Goal: Task Accomplishment & Management: Manage account settings

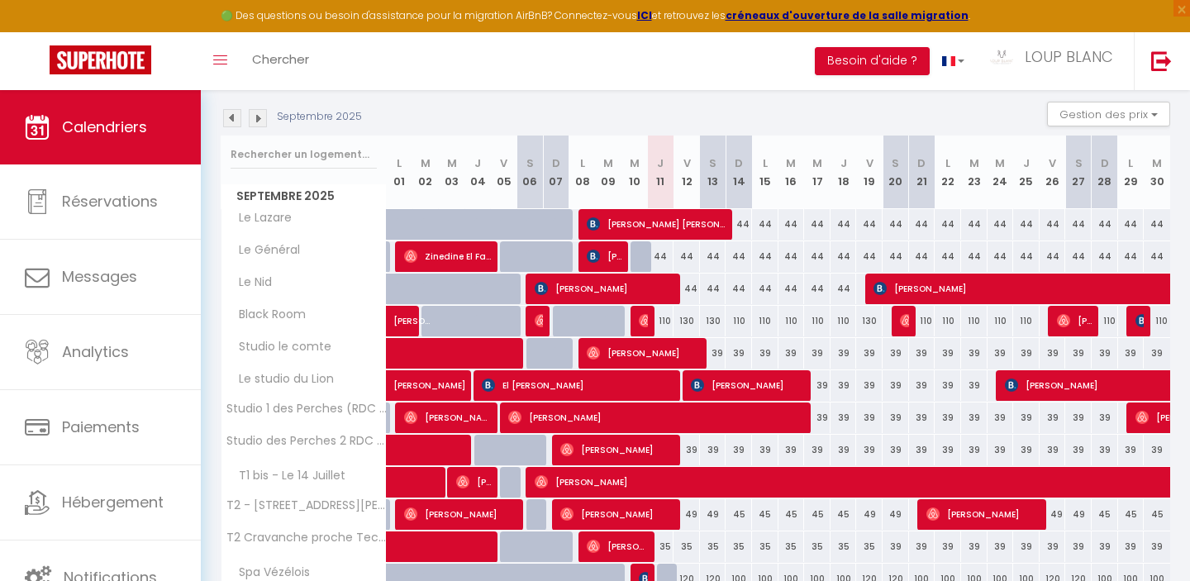
scroll to position [165, 0]
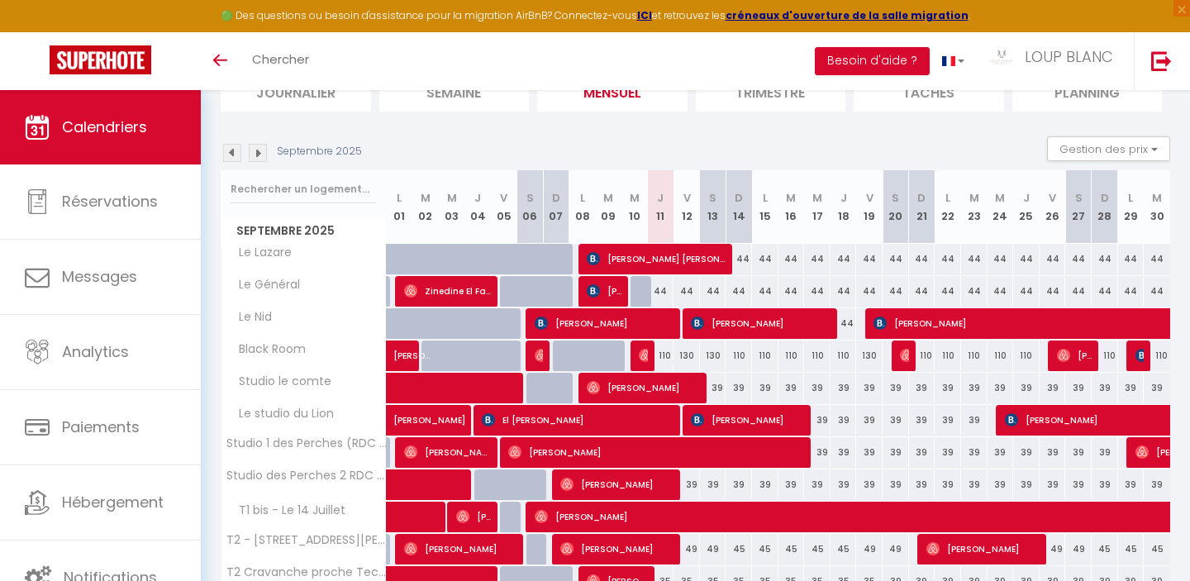
scroll to position [165, 0]
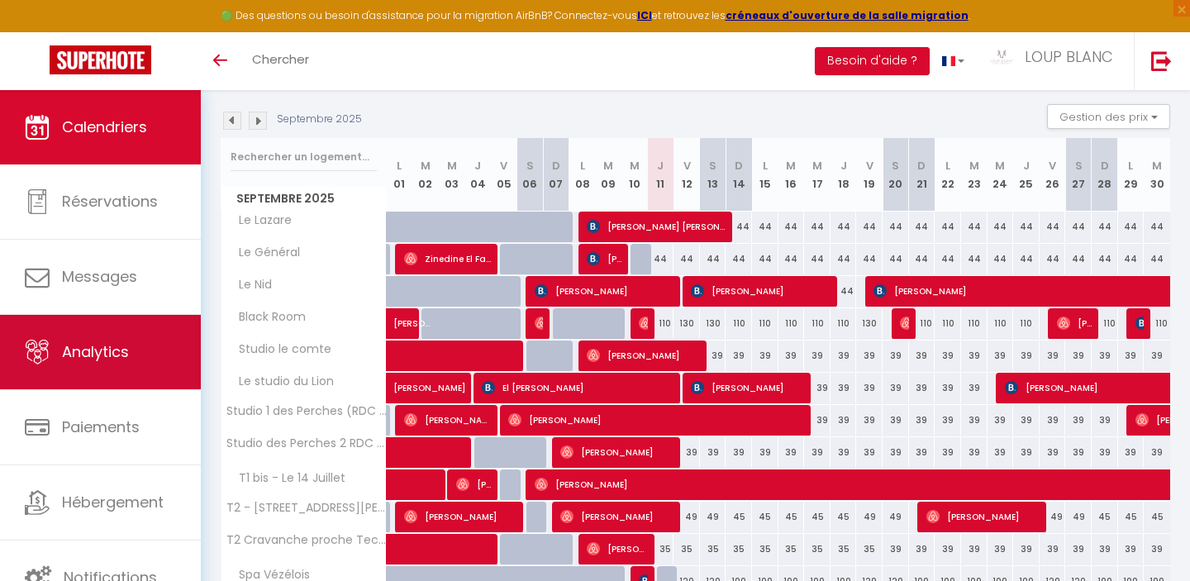
click at [88, 356] on span "Analytics" at bounding box center [95, 351] width 67 height 21
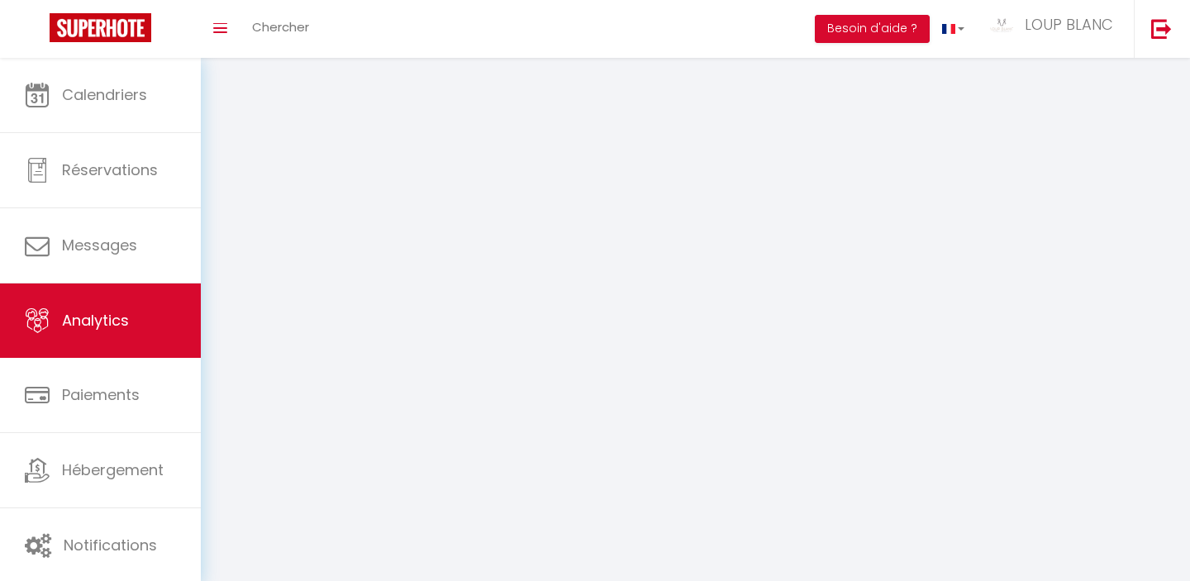
select select "2025"
select select "9"
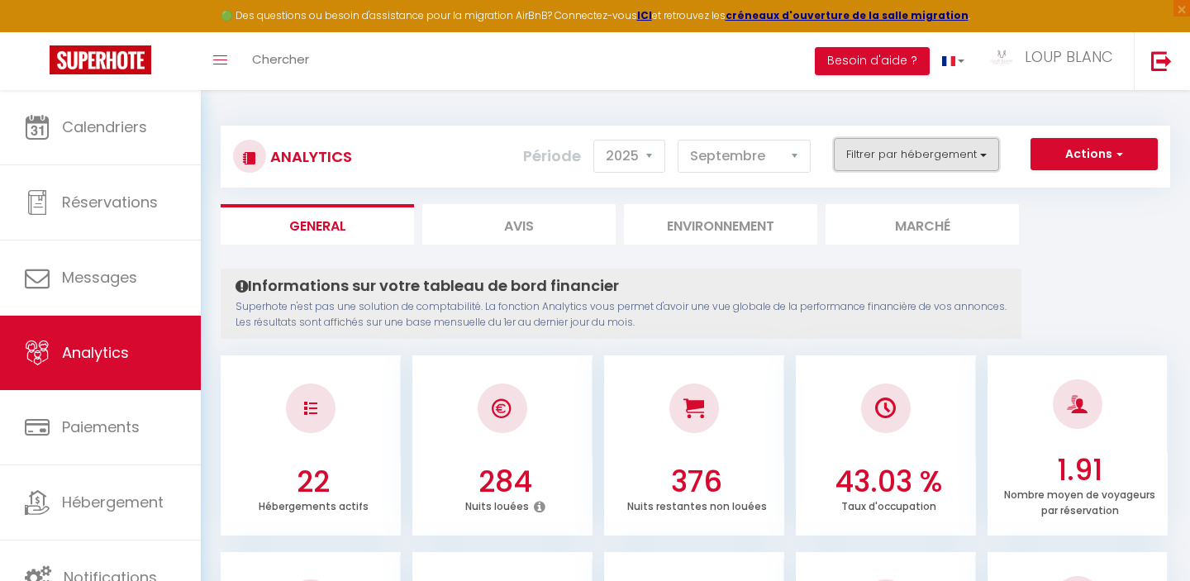
click at [863, 146] on button "Filtrer par hébergement" at bounding box center [916, 154] width 165 height 33
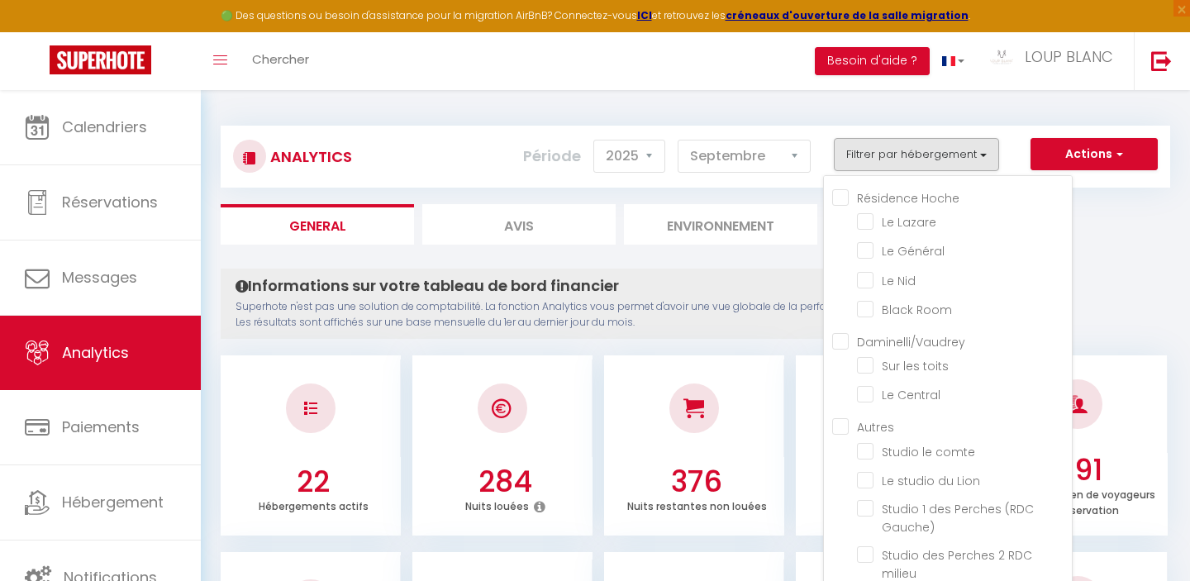
click at [839, 199] on Hoche "Résidence Hoche" at bounding box center [952, 196] width 240 height 17
checkbox Hoche "true"
checkbox Lazare "true"
checkbox Général "true"
checkbox Nid "true"
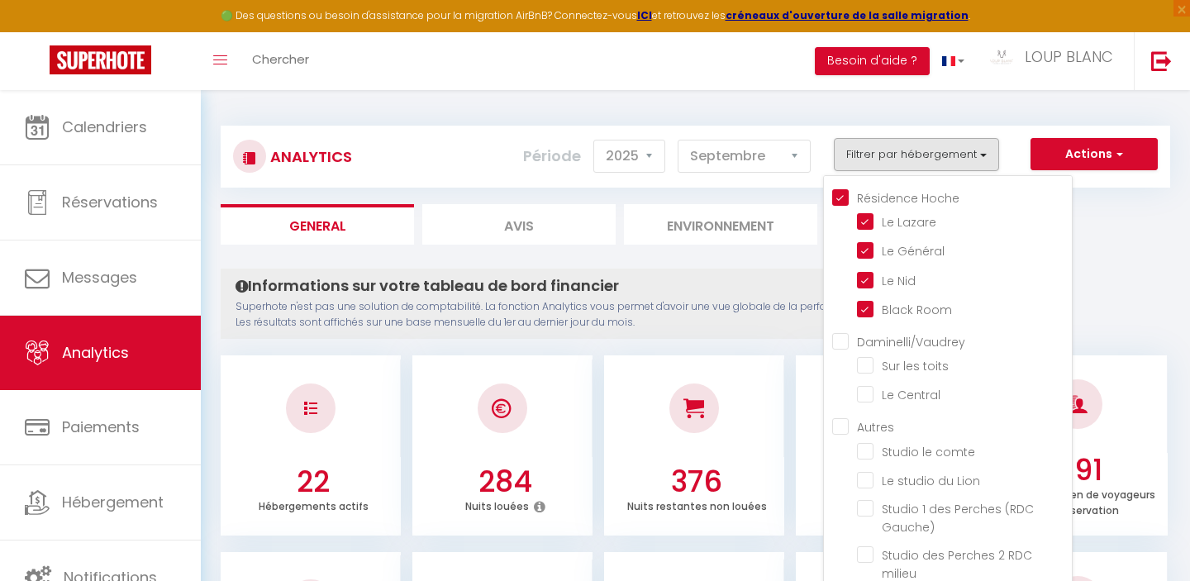
checkbox Room "true"
checkbox toits "false"
checkbox Central "false"
checkbox comte "false"
checkbox Lion "false"
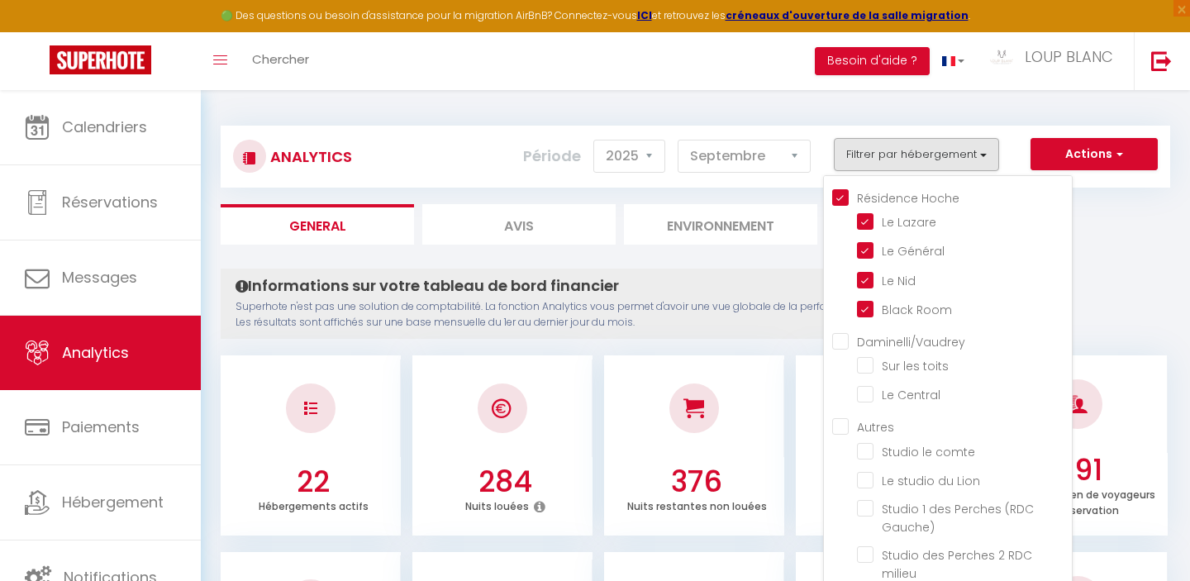
checkbox Gauche\) "false"
checkbox milieu "false"
checkbox Juillet "false"
checkbox Jaurès "false"
checkbox Techn’hom "false"
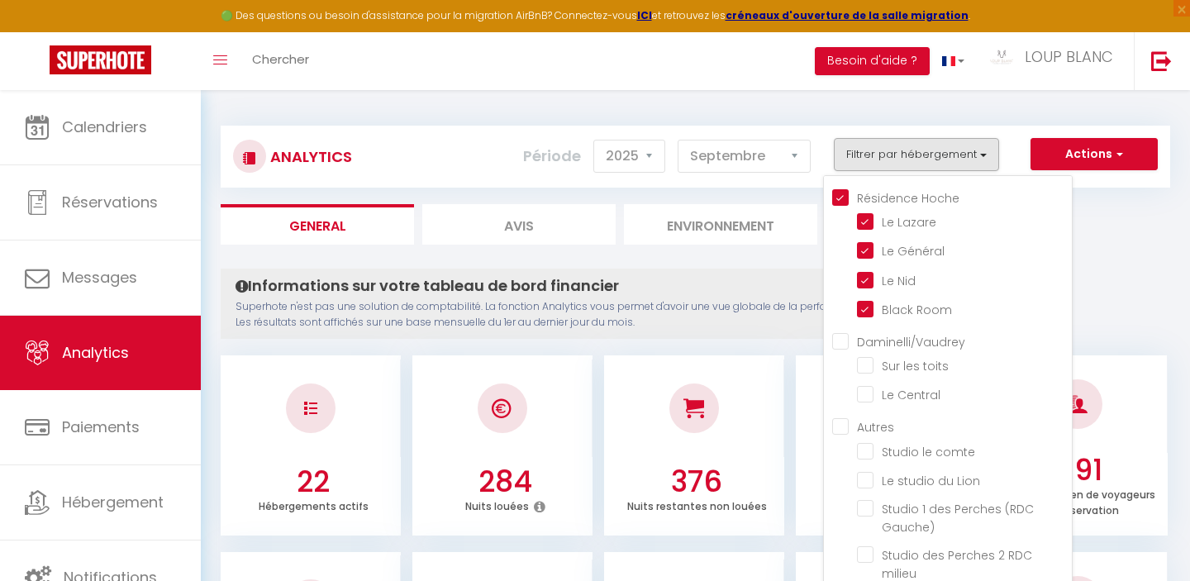
checkbox Vézélois "false"
checkbox balnéo "false"
checkbox Frahier "false"
checkbox Benade "false"
checkbox Saint-Maimboeuf "false"
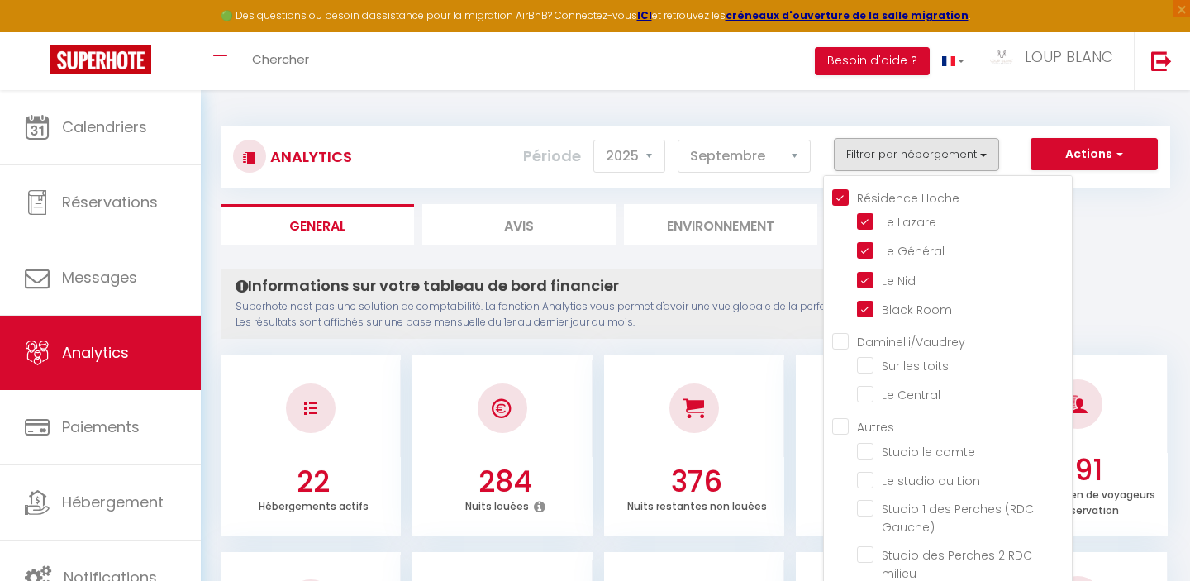
checkbox Commerce "false"
checkbox chateau "false"
checkbox Huisselets "false"
checkbox Cosy "false"
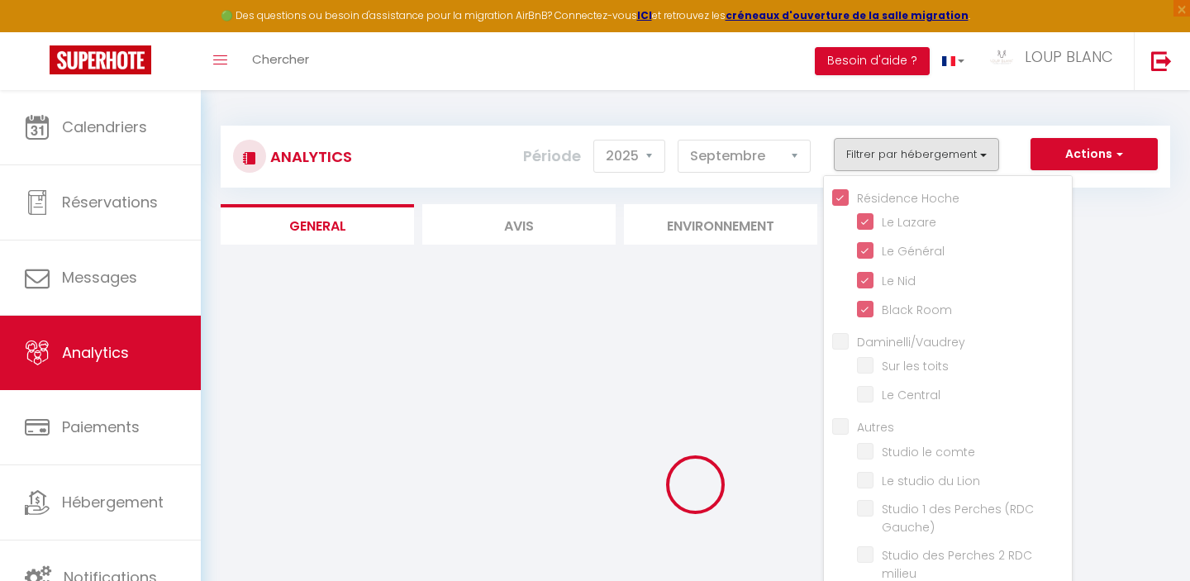
checkbox toits "false"
checkbox Central "false"
checkbox comte "false"
checkbox Lion "false"
checkbox Gauche\) "false"
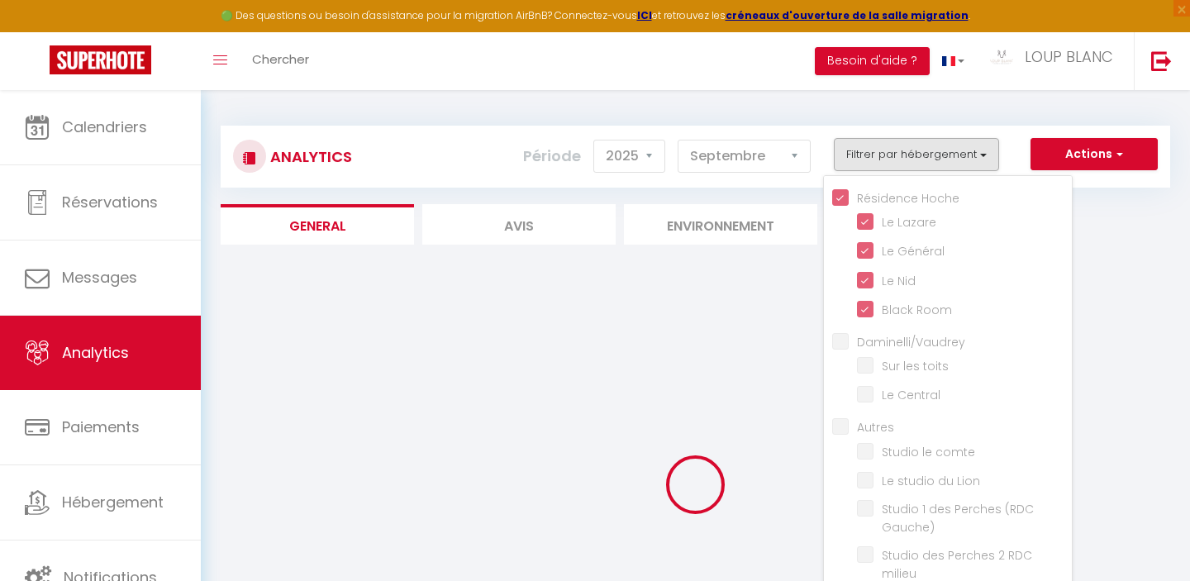
checkbox milieu "false"
checkbox Juillet "false"
checkbox Jaurès "false"
checkbox Techn’hom "false"
checkbox Vézélois "false"
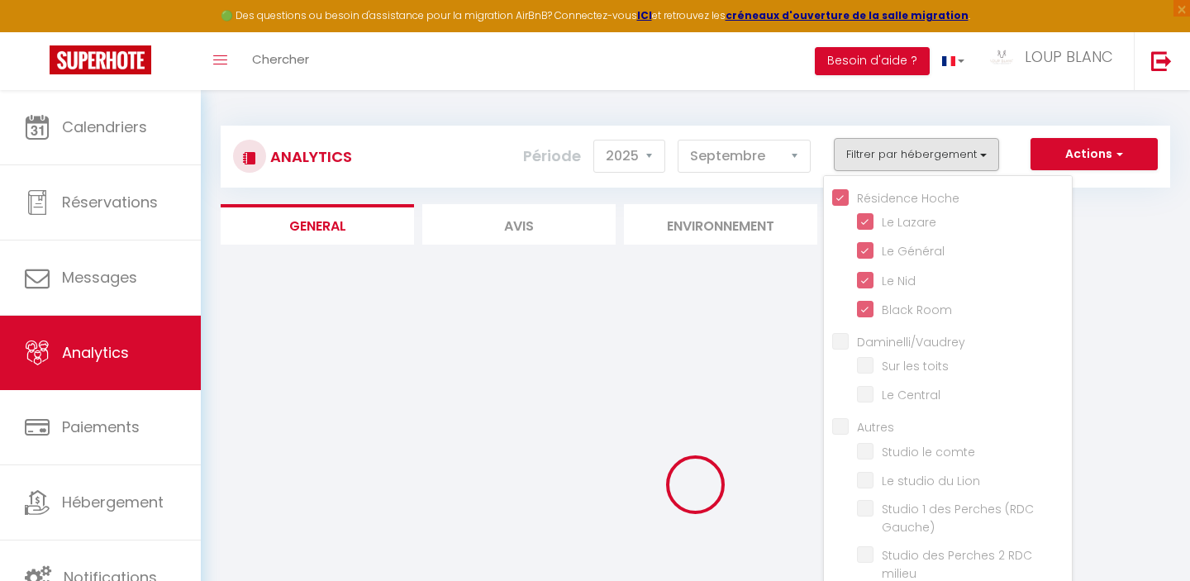
checkbox balnéo "false"
checkbox Frahier "false"
checkbox Benade "false"
checkbox Saint-Maimboeuf "false"
checkbox Commerce "false"
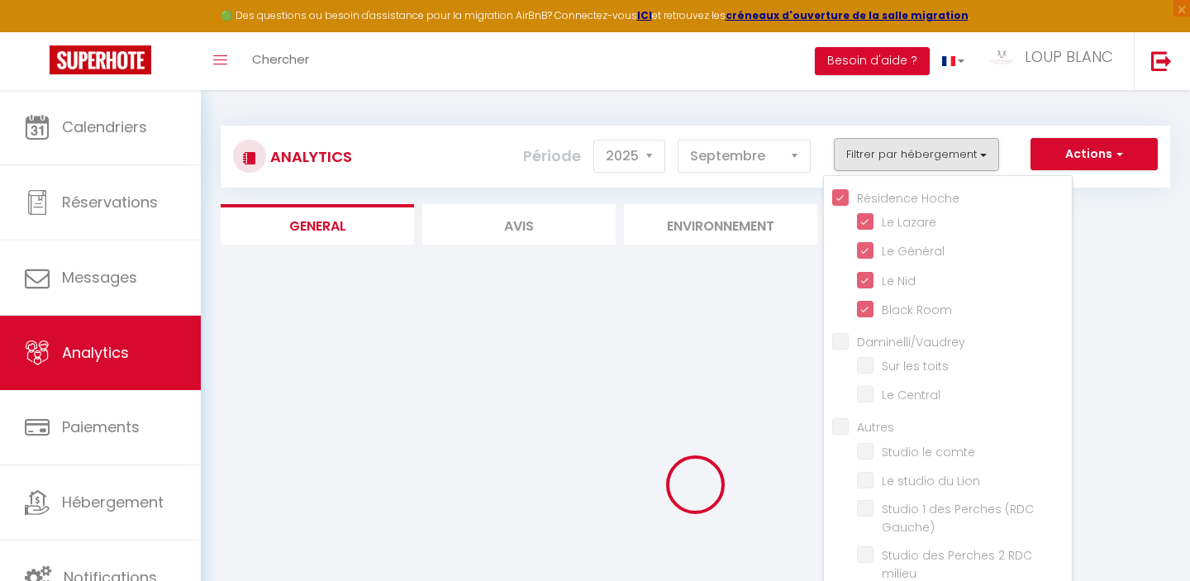
checkbox chateau "false"
checkbox Huisselets "false"
checkbox Cosy "false"
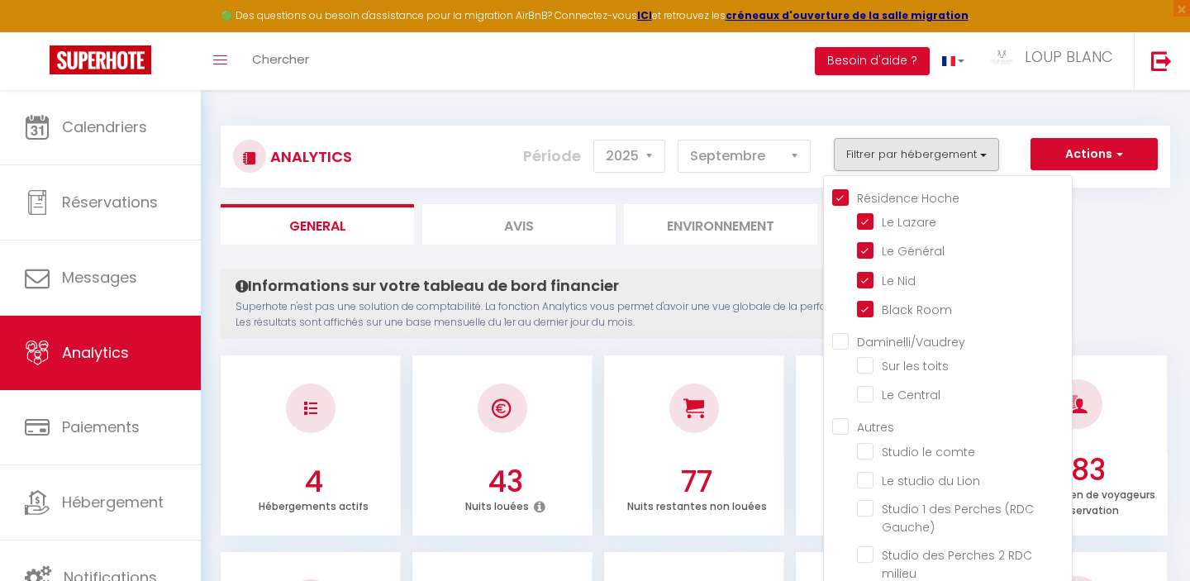
click at [1127, 223] on ul "General Avis Environnement Marché" at bounding box center [695, 224] width 949 height 40
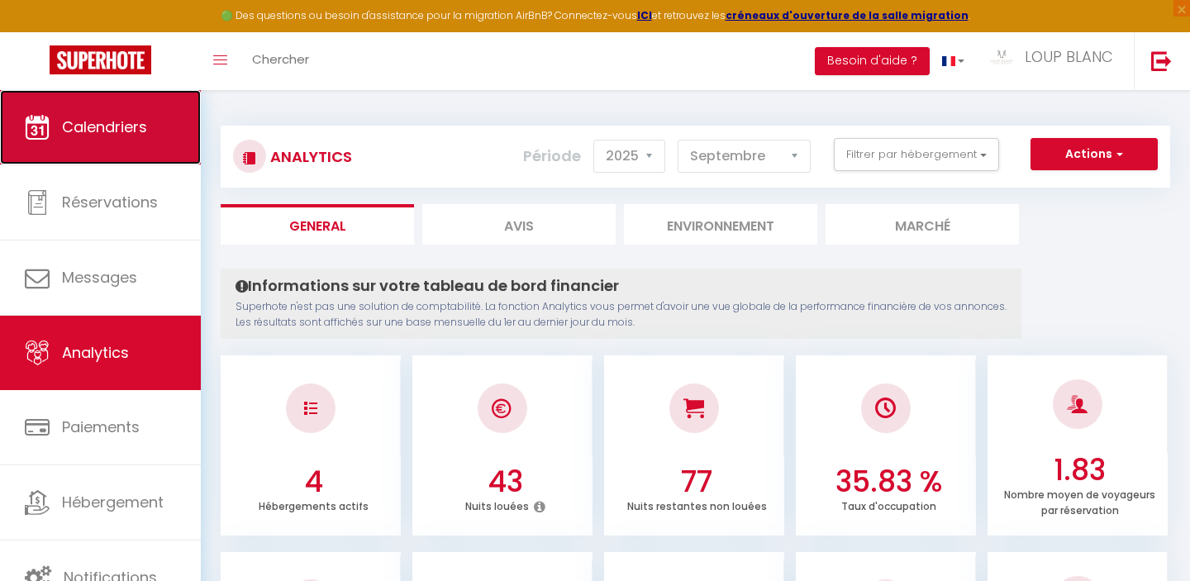
click at [79, 140] on link "Calendriers" at bounding box center [100, 127] width 201 height 74
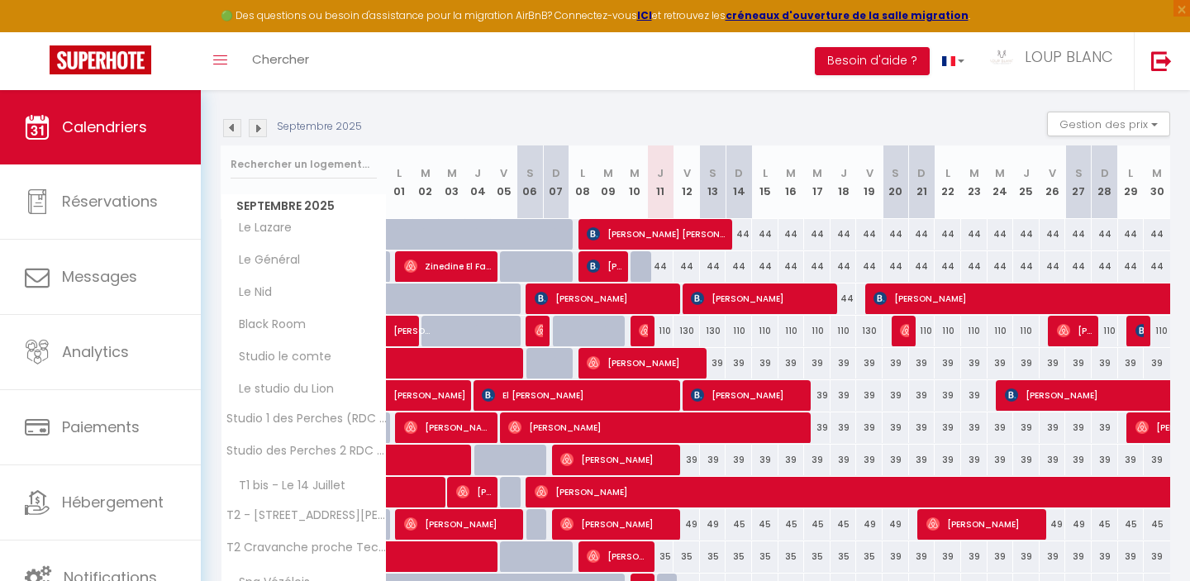
scroll to position [161, 0]
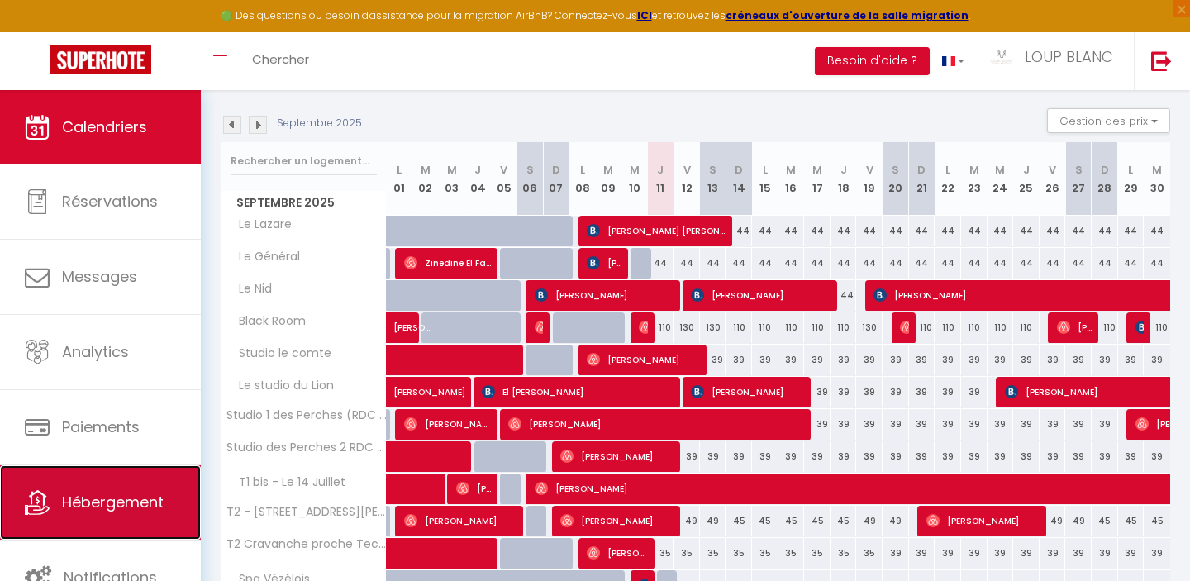
click at [107, 500] on span "Hébergement" at bounding box center [113, 502] width 102 height 21
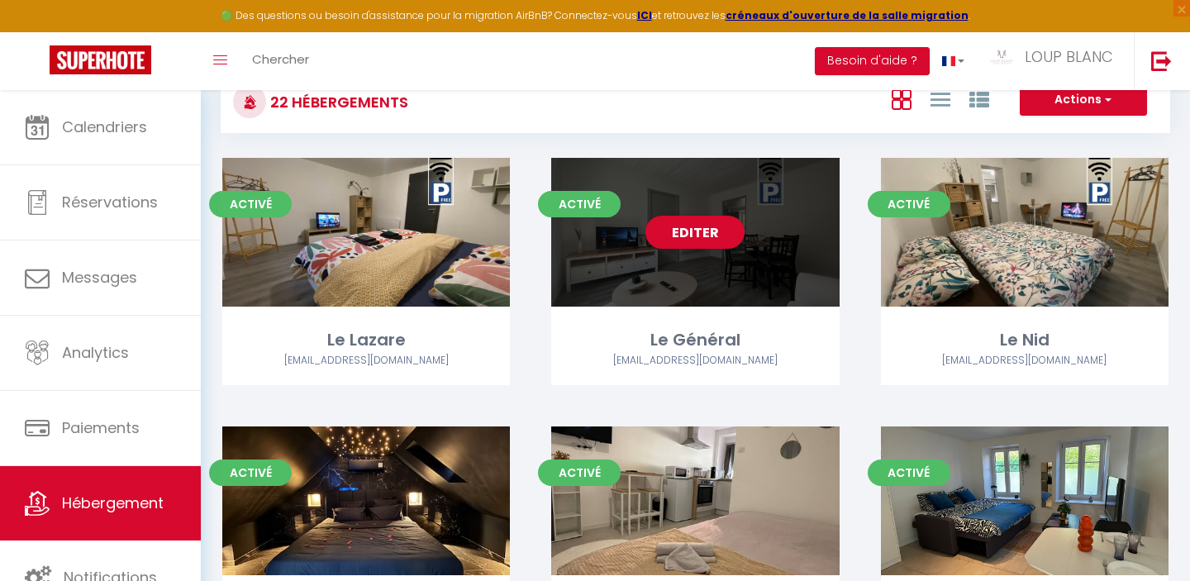
scroll to position [54, 0]
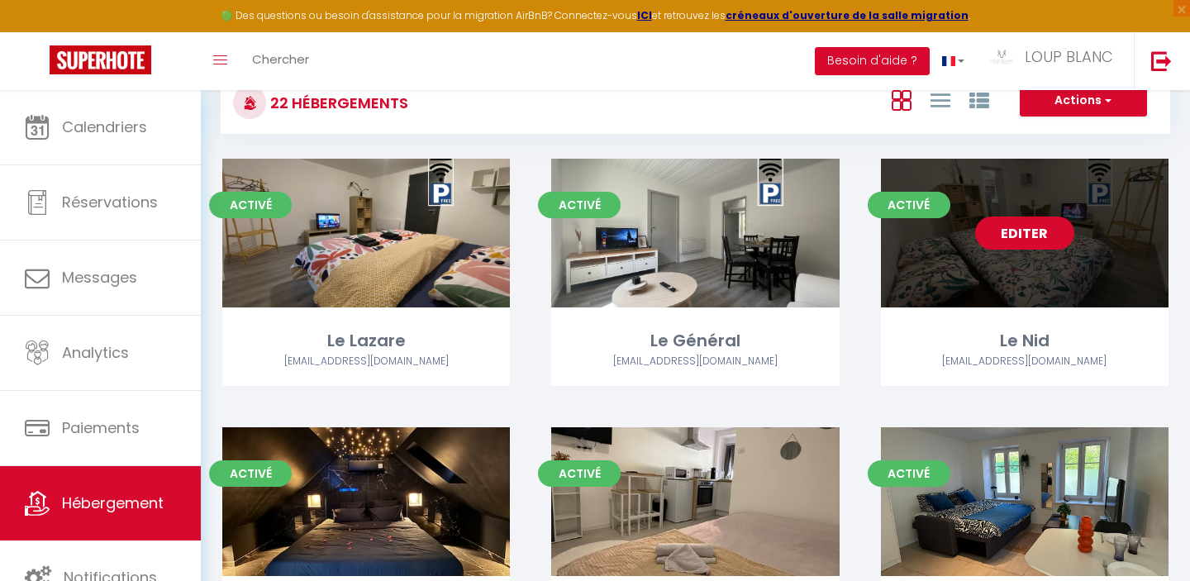
click at [1025, 223] on link "Editer" at bounding box center [1024, 232] width 99 height 33
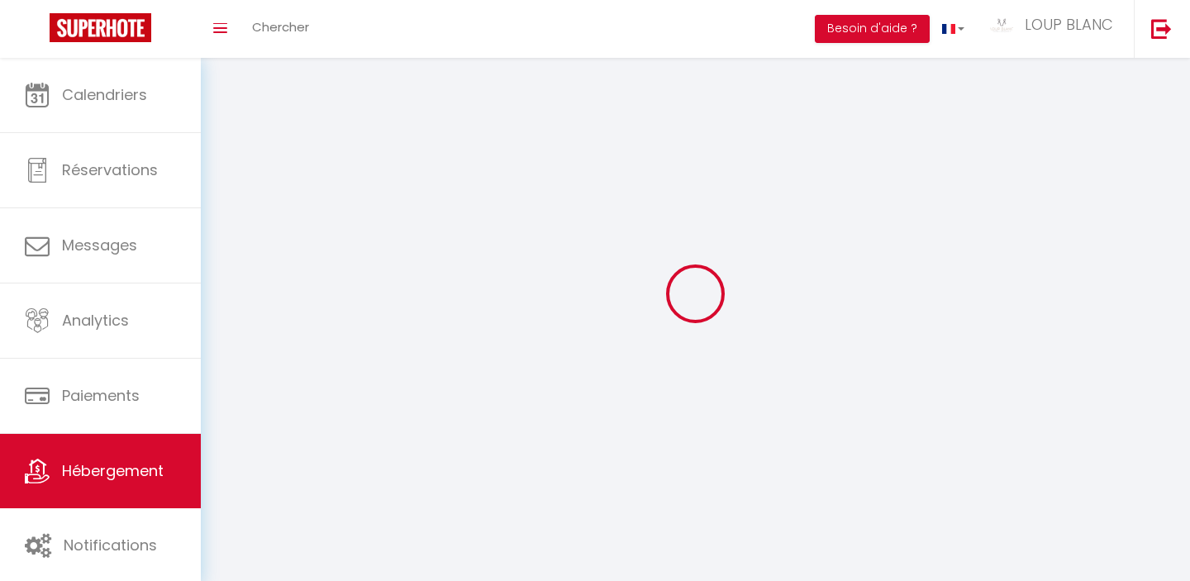
select select "28"
select select
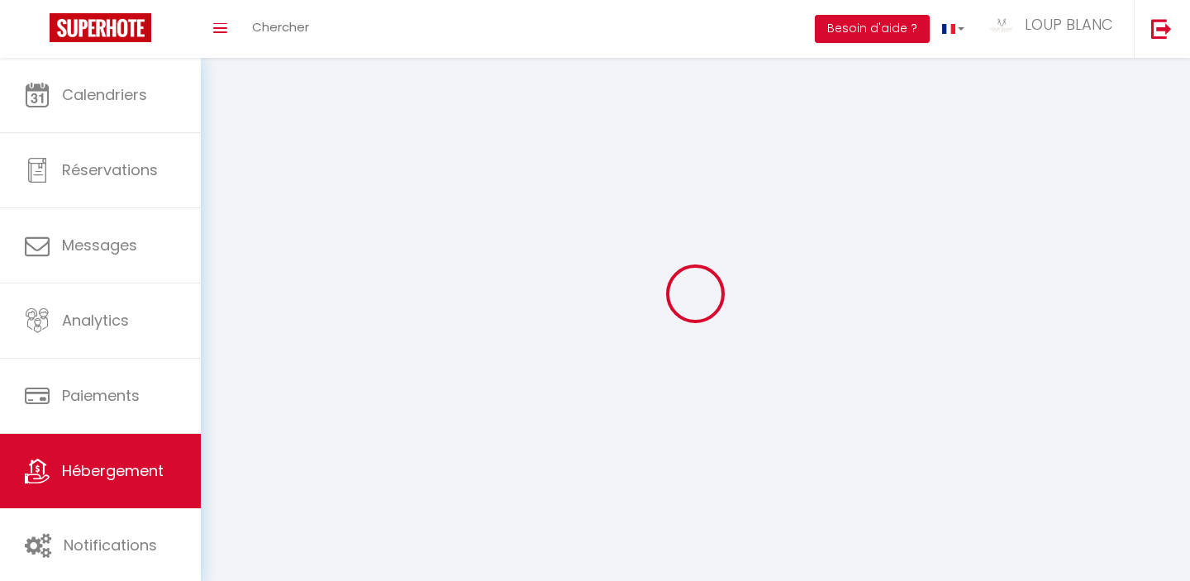
select select
checkbox input "false"
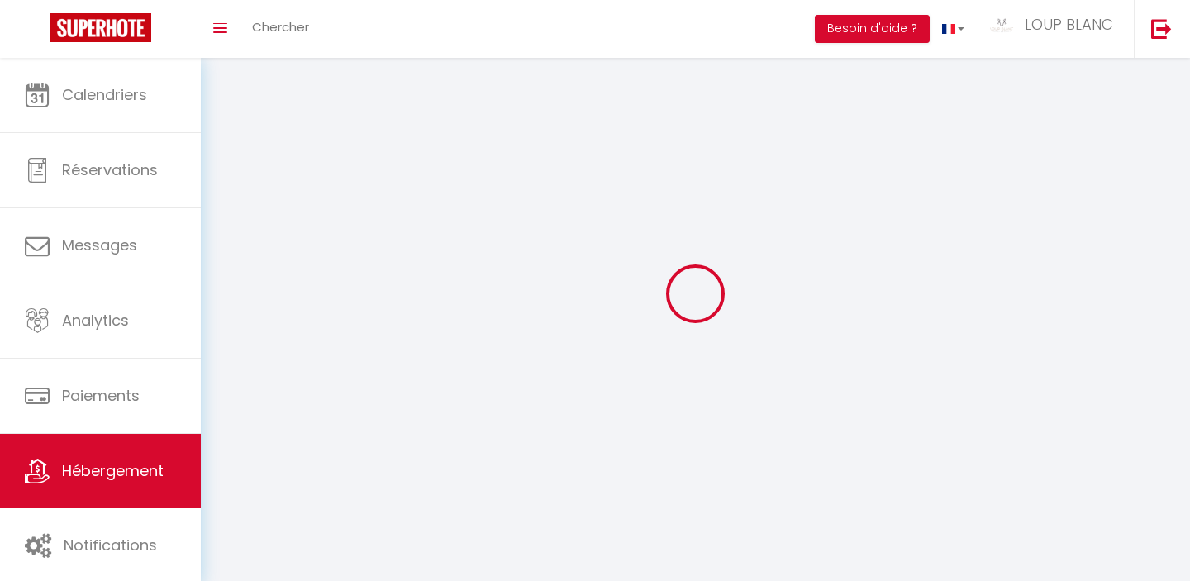
checkbox input "false"
select select
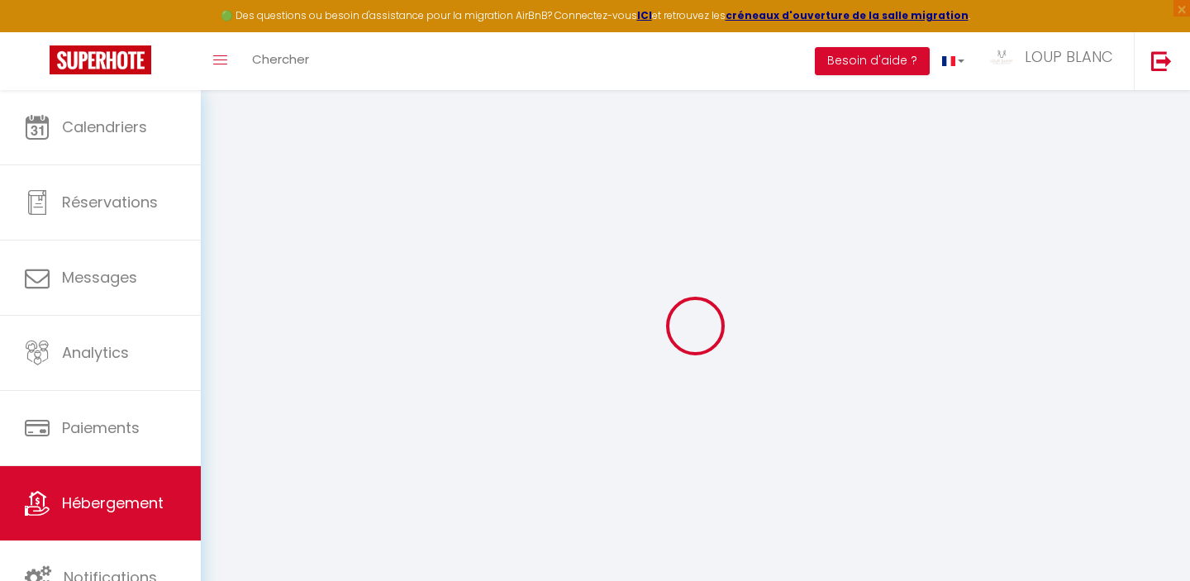
select select
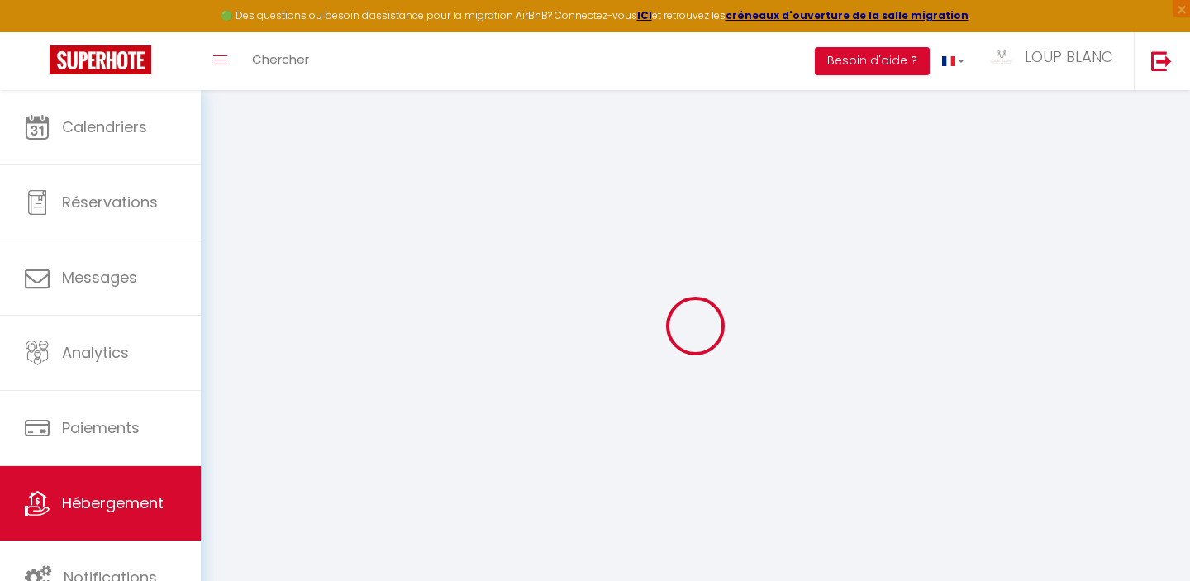
select select
checkbox input "false"
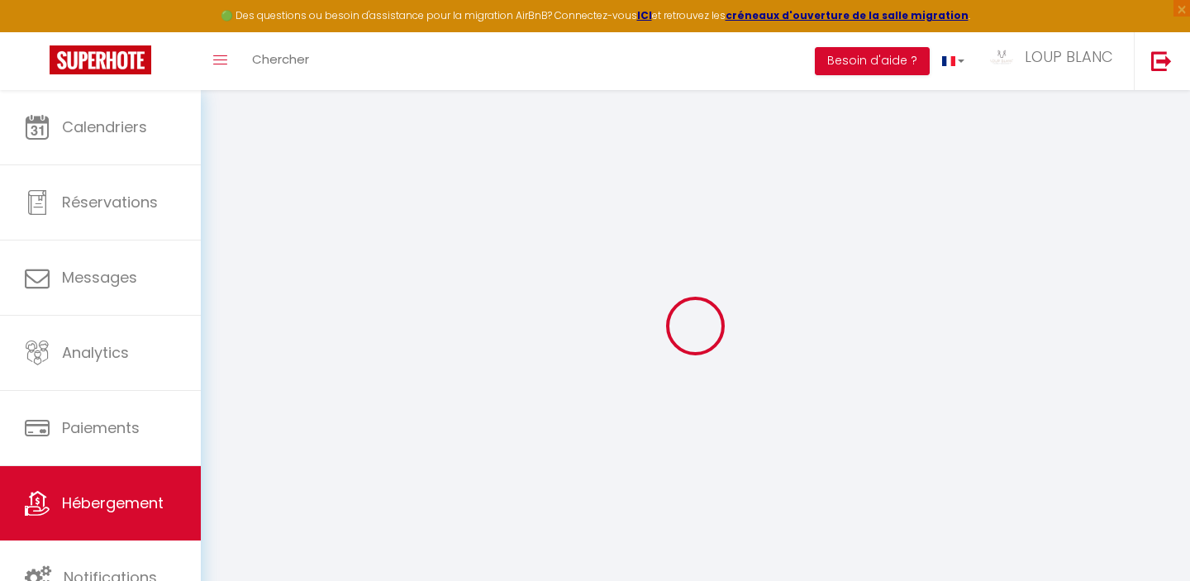
select select
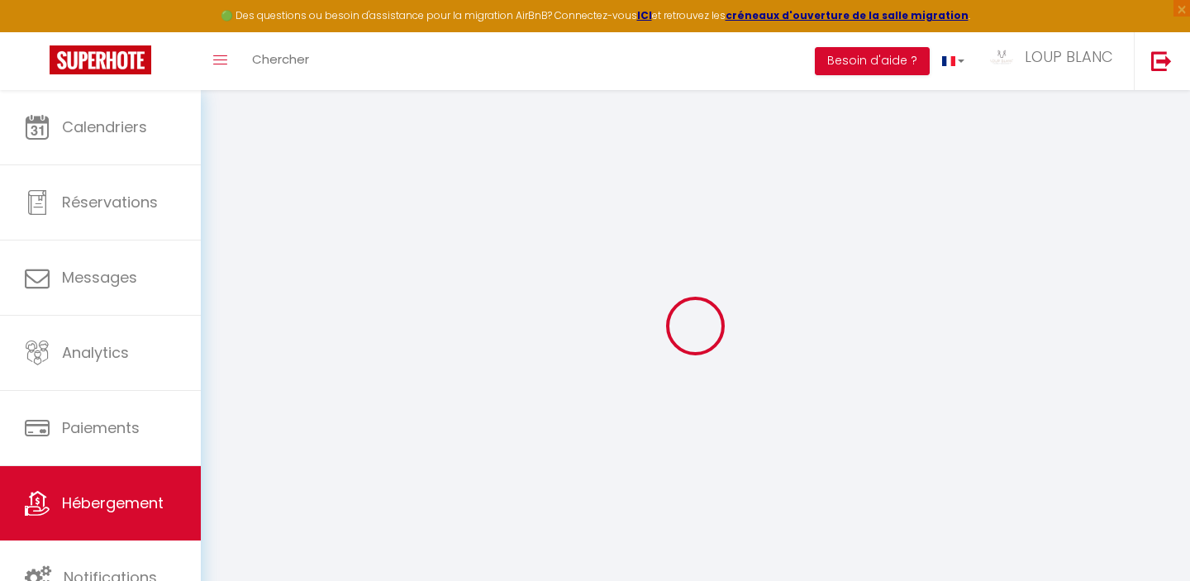
select select
checkbox input "false"
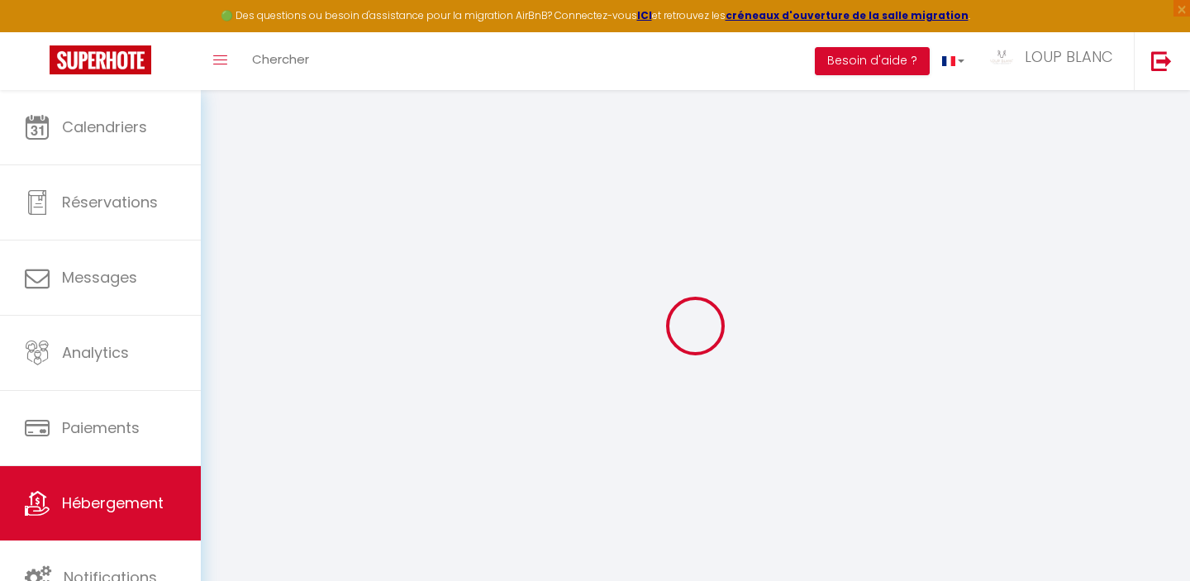
checkbox input "false"
select select
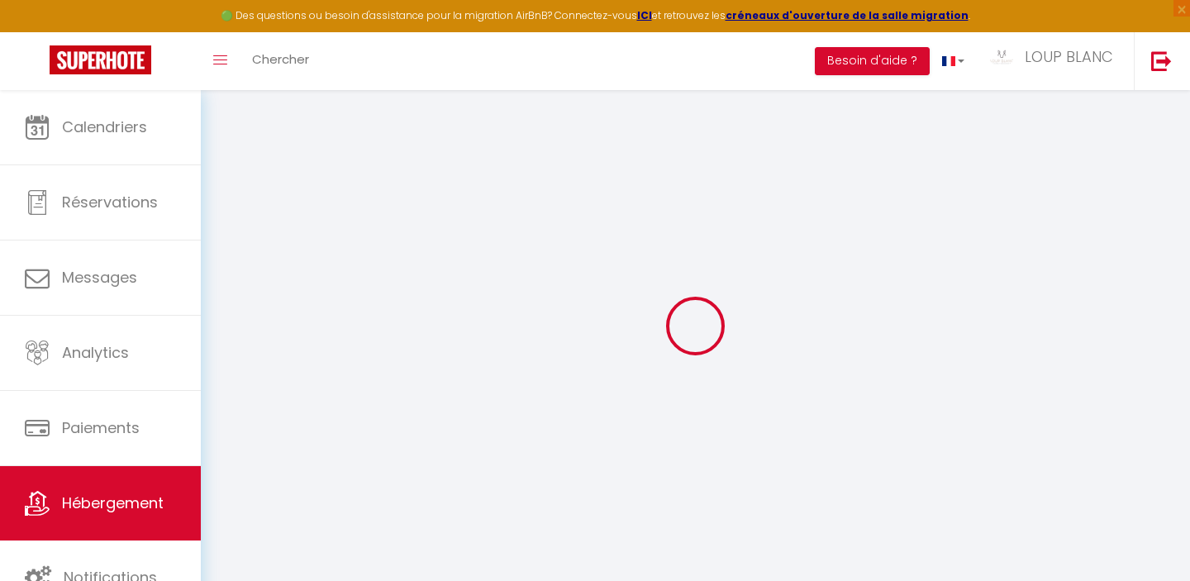
select select
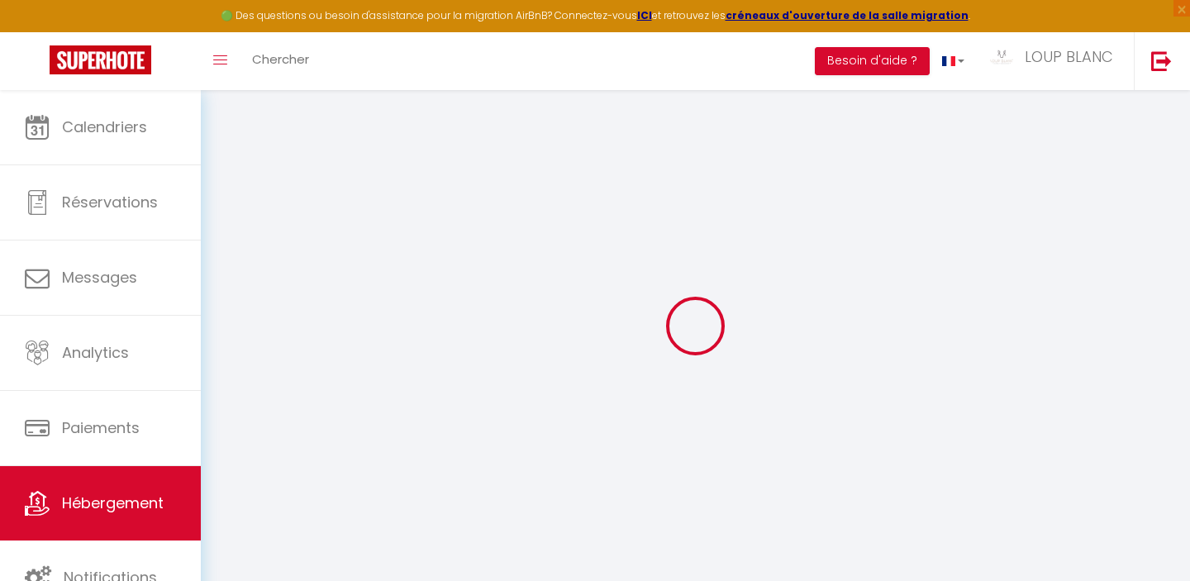
checkbox input "false"
select select
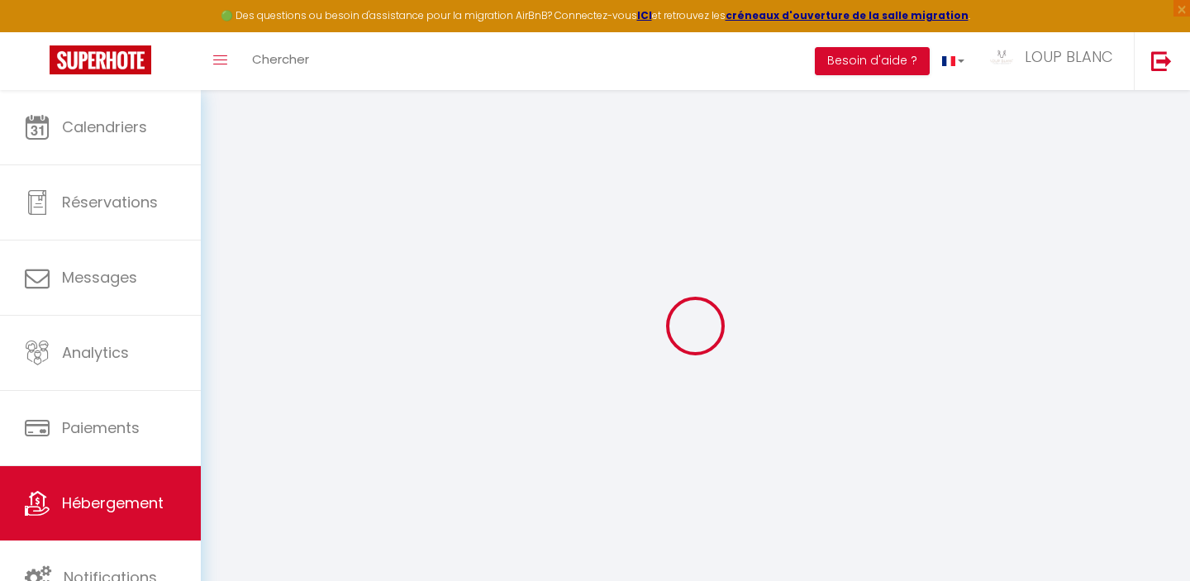
select select
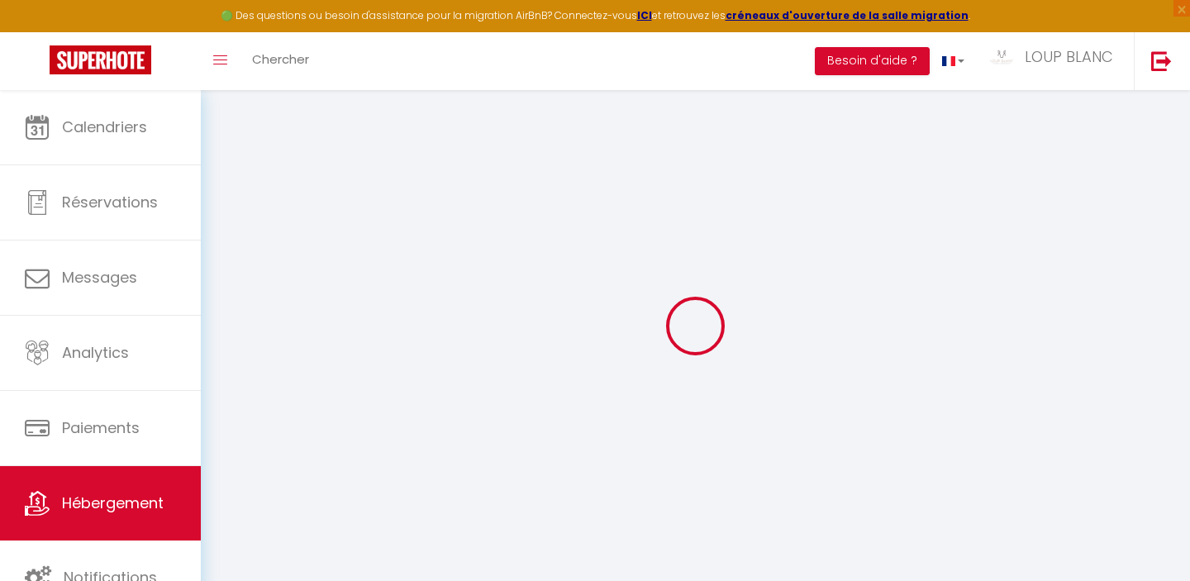
select select
checkbox input "false"
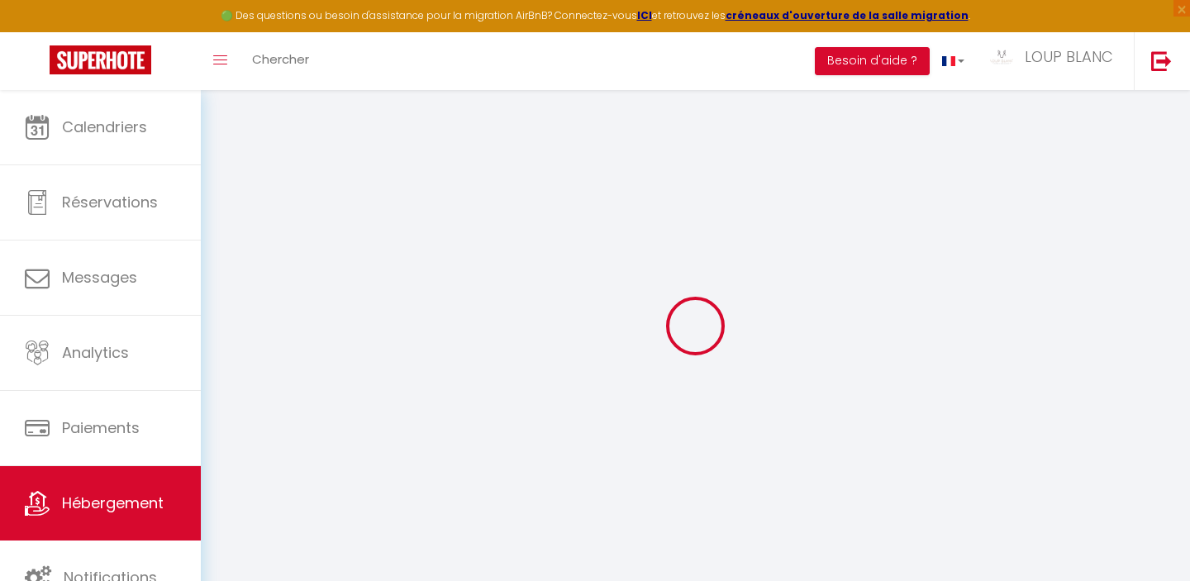
checkbox input "false"
select select
type input "Le Nid"
type input "SCI"
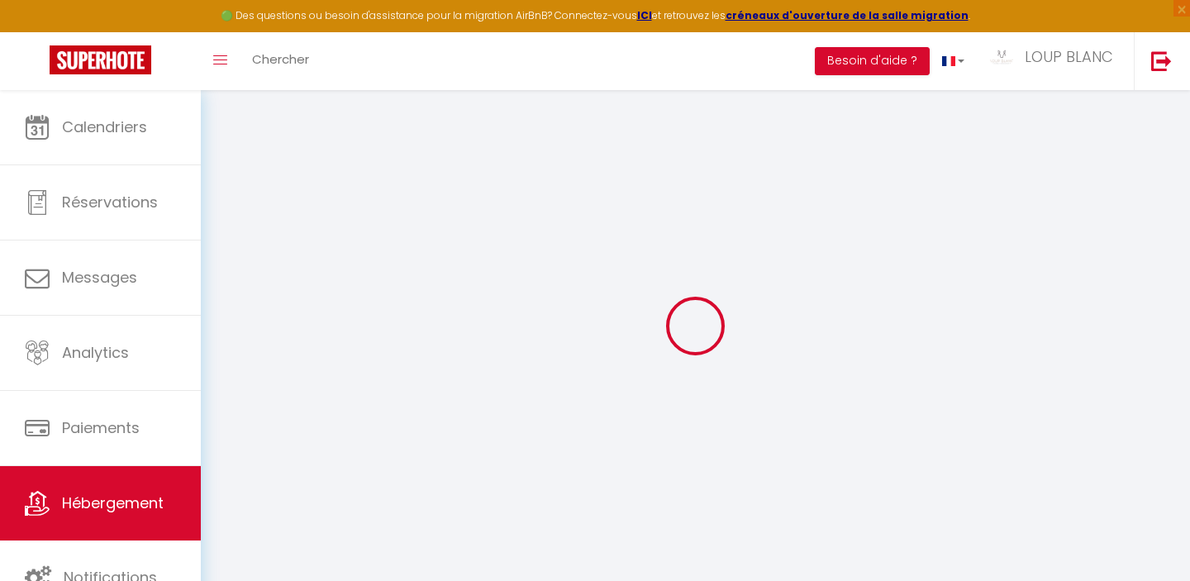
type input "DV ICE Investissements"
select select "2"
type input "44"
type input "35"
type input "3.85"
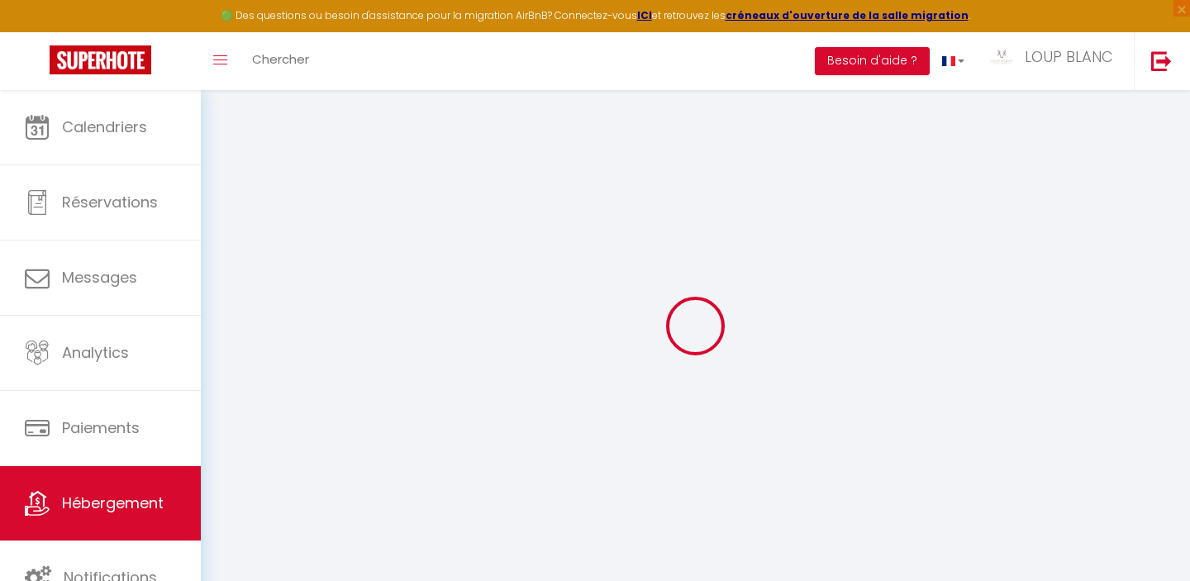
type input "0"
select select
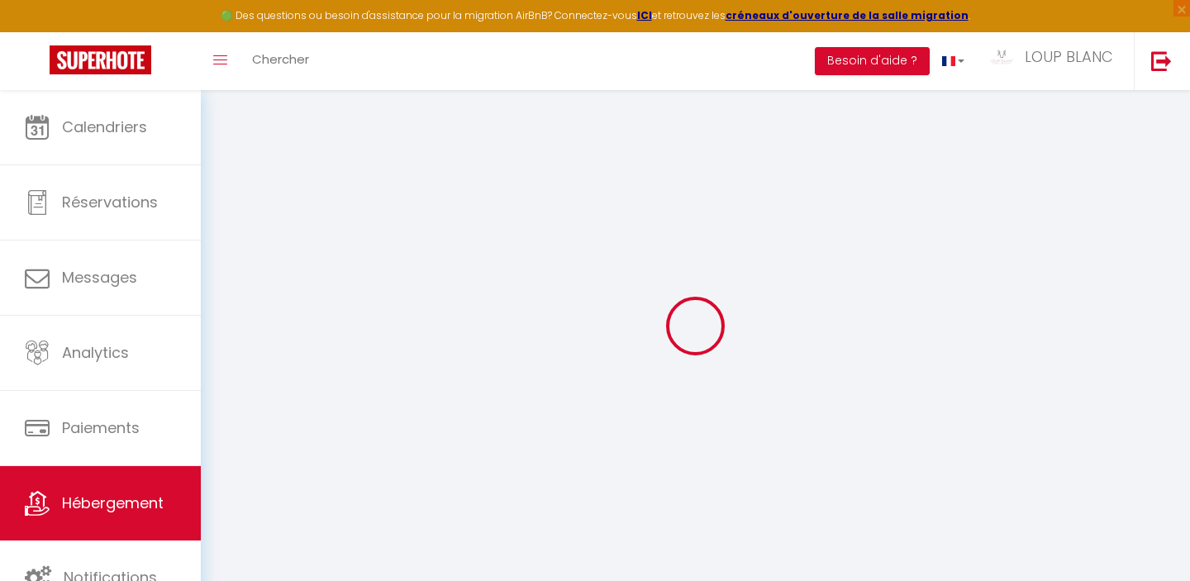
select select
type input "1 b Rue du Général Hoche"
type input "90000"
type input "Belfort"
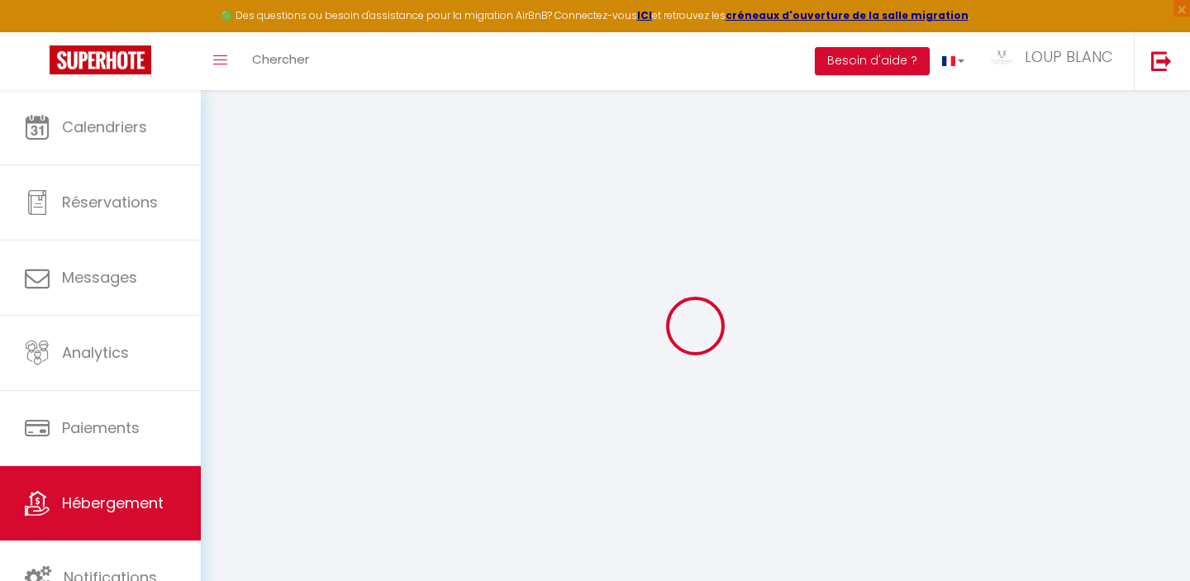
type input "[EMAIL_ADDRESS][DOMAIN_NAME]"
select select
checkbox input "false"
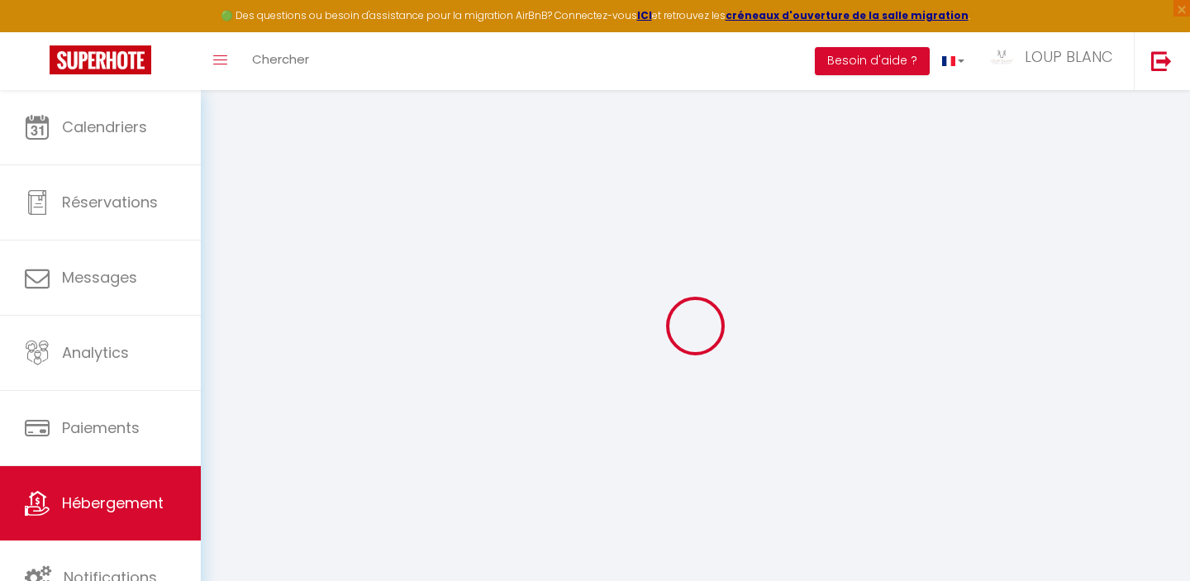
checkbox input "false"
radio input "true"
type input "0"
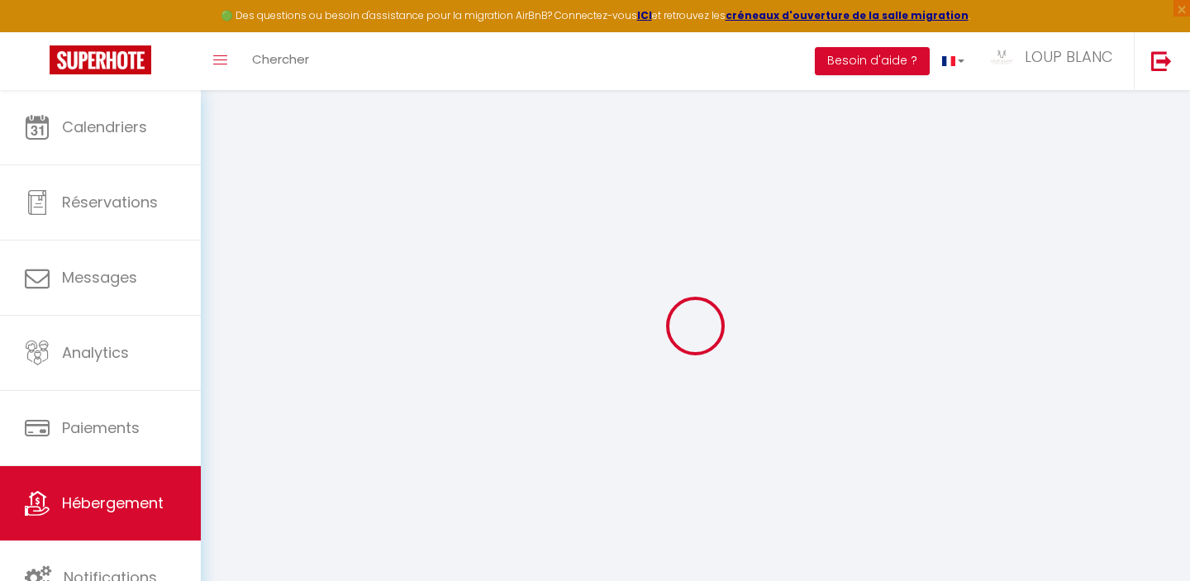
type input "0"
select select "+ 22 %"
select select "+ 30 %"
select select "+ 5 %"
select select
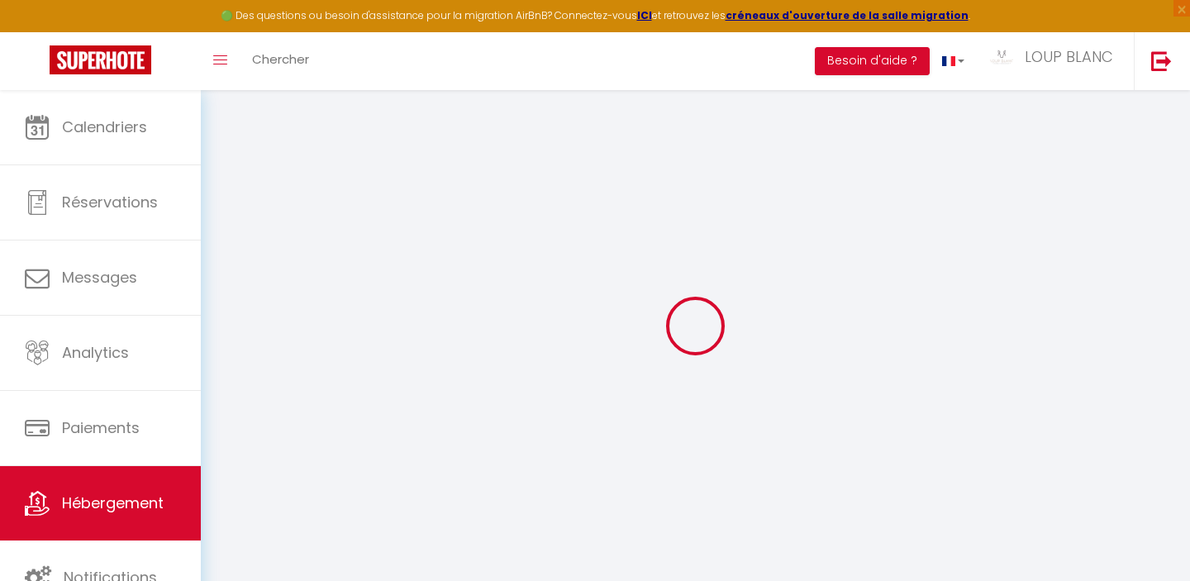
select select
checkbox input "false"
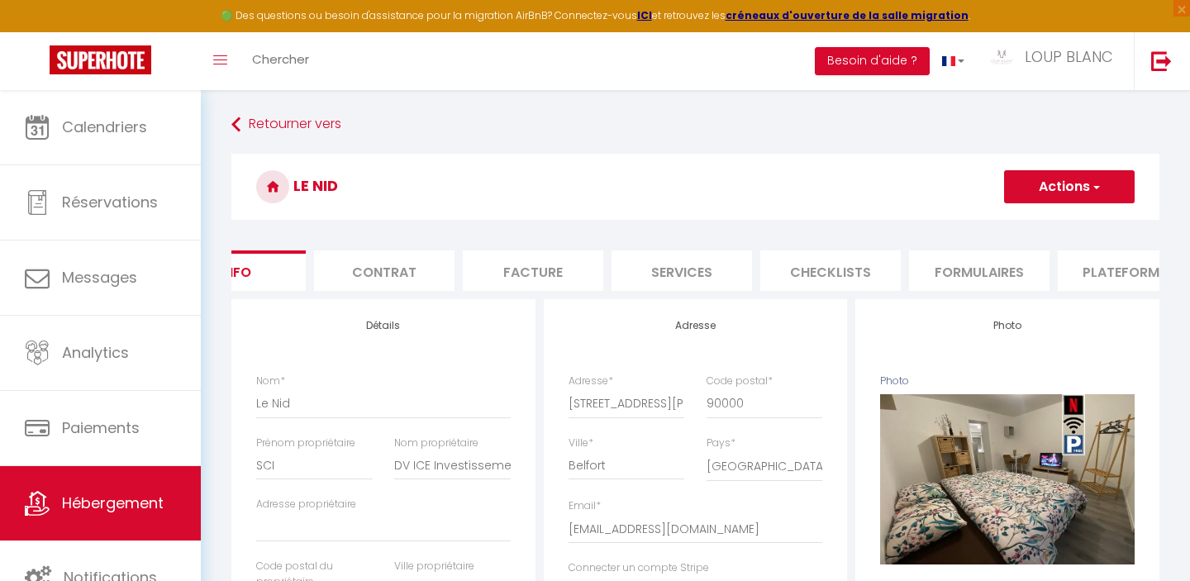
scroll to position [0, 94]
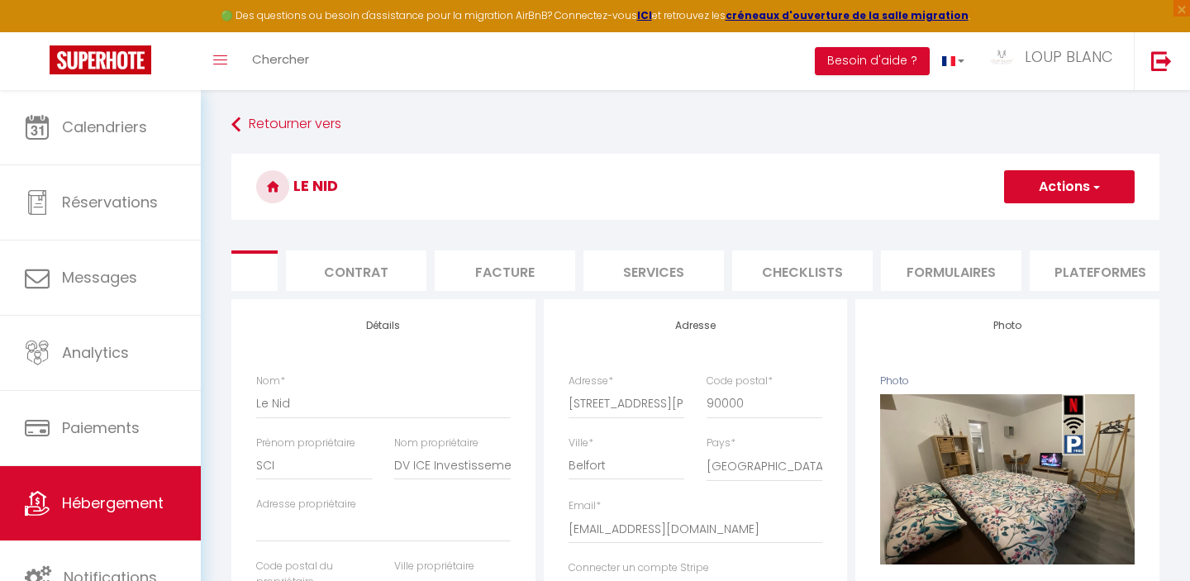
click at [1062, 271] on li "Plateformes" at bounding box center [1099, 270] width 140 height 40
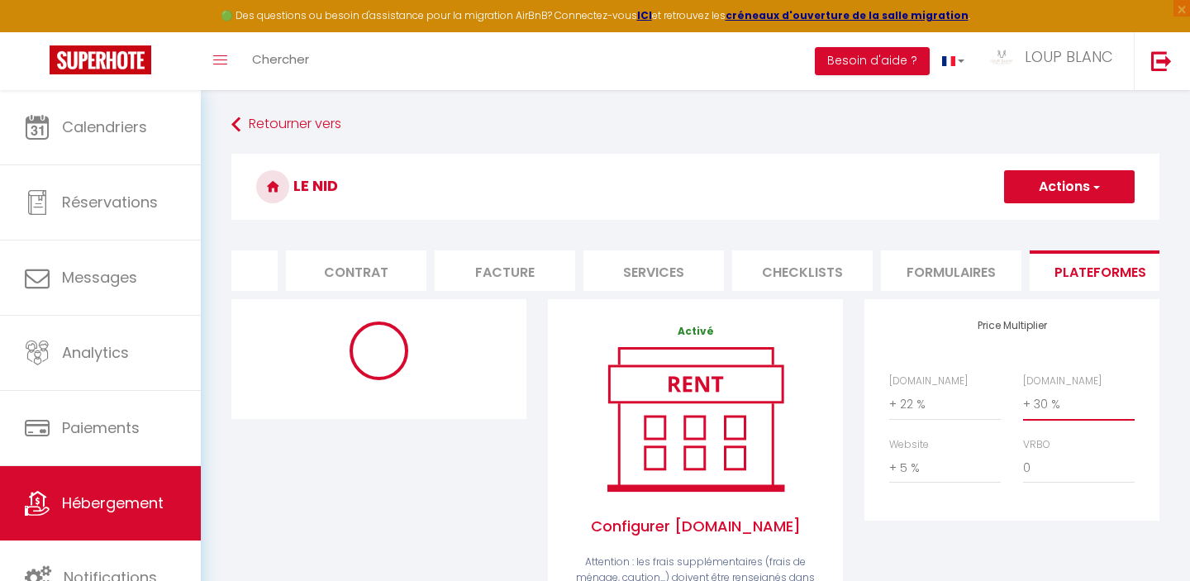
click at [1053, 404] on select "0 + 1 % + 2 % + 3 % + 4 % + 5 % + 6 % + 7 % + 8 % + 9 %" at bounding box center [1079, 403] width 112 height 31
select select "+ 45 %"
click at [1044, 192] on button "Actions" at bounding box center [1069, 186] width 131 height 33
click at [1039, 216] on link "Enregistrer" at bounding box center [1068, 222] width 131 height 21
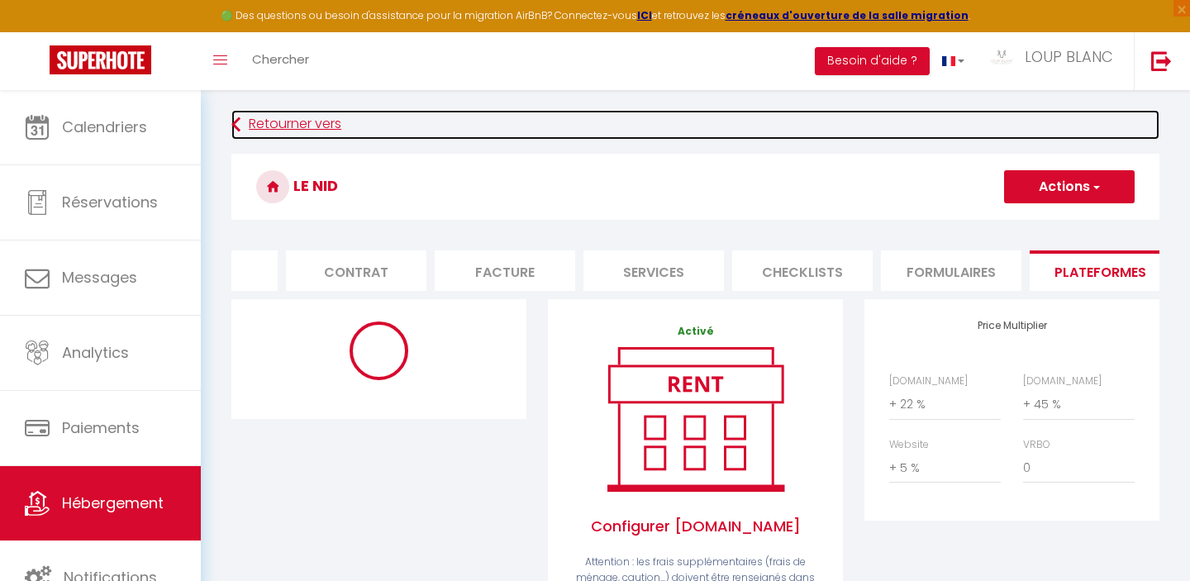
click at [274, 123] on link "Retourner vers" at bounding box center [695, 125] width 928 height 30
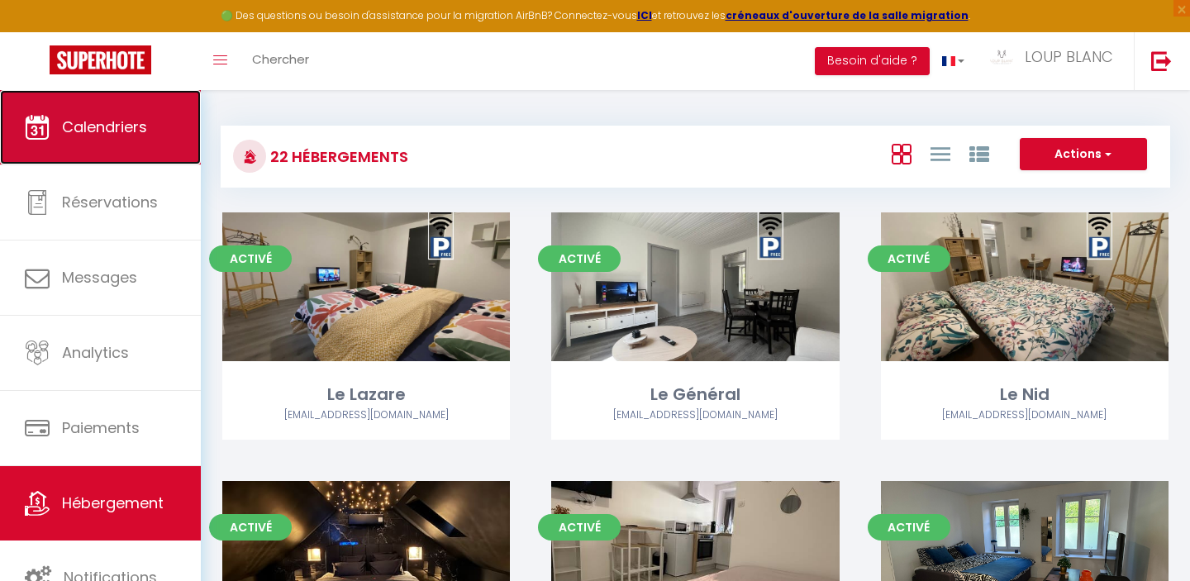
click at [118, 127] on span "Calendriers" at bounding box center [104, 126] width 85 height 21
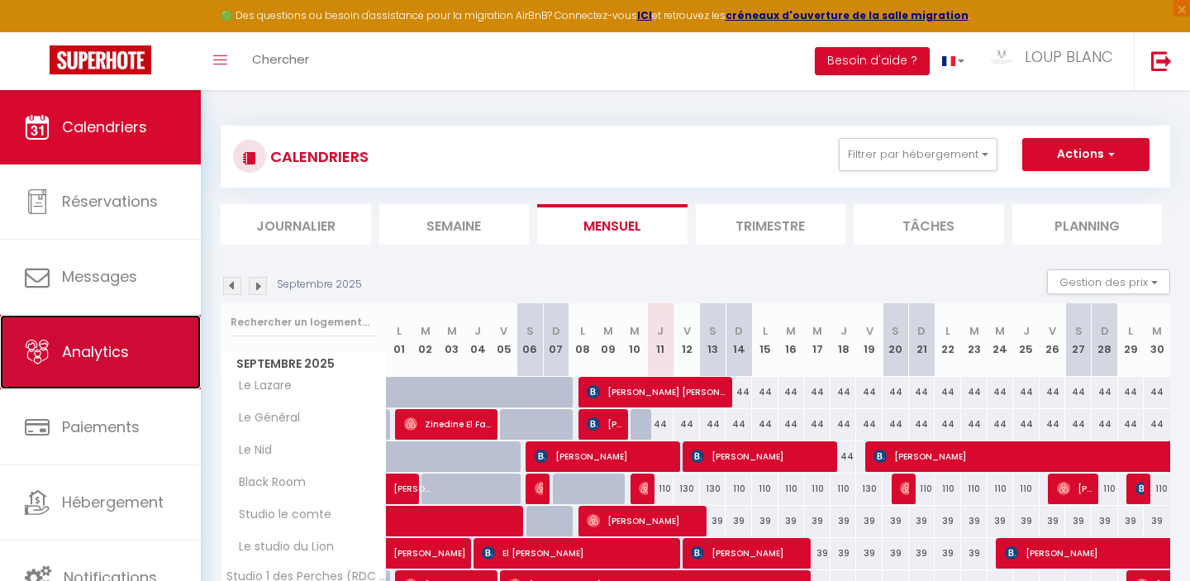
click at [86, 354] on span "Analytics" at bounding box center [95, 351] width 67 height 21
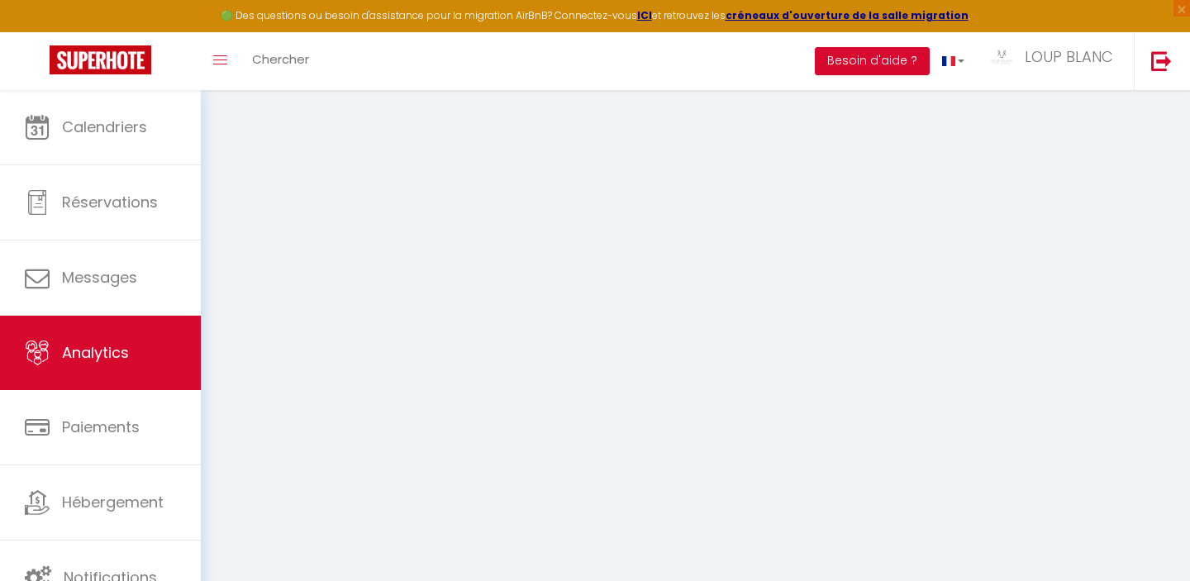
select select "2025"
select select "9"
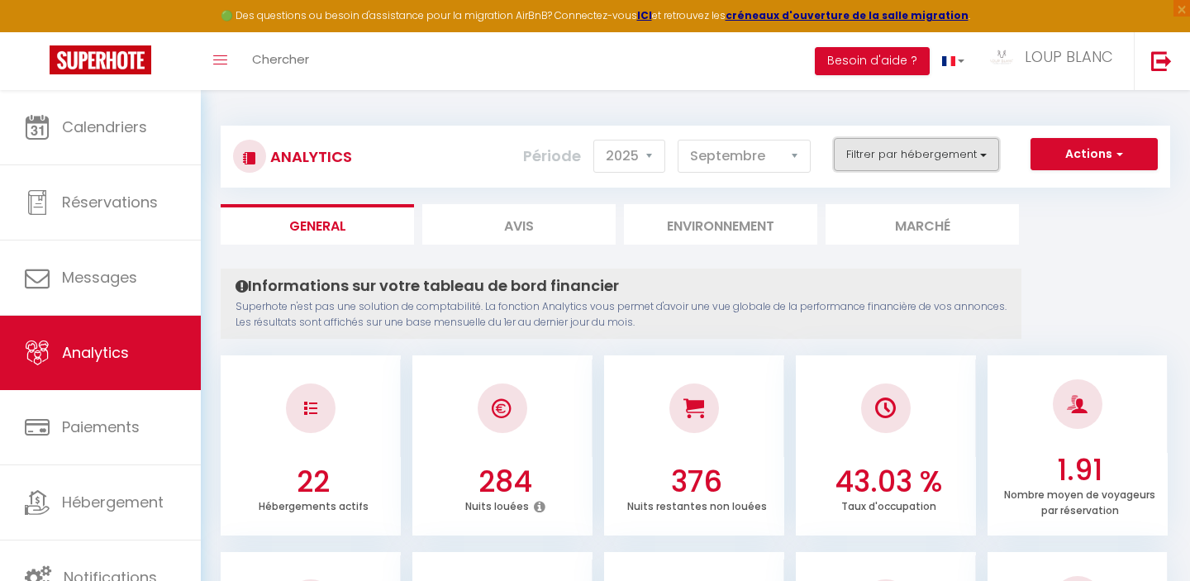
click at [872, 152] on button "Filtrer par hébergement" at bounding box center [916, 154] width 165 height 33
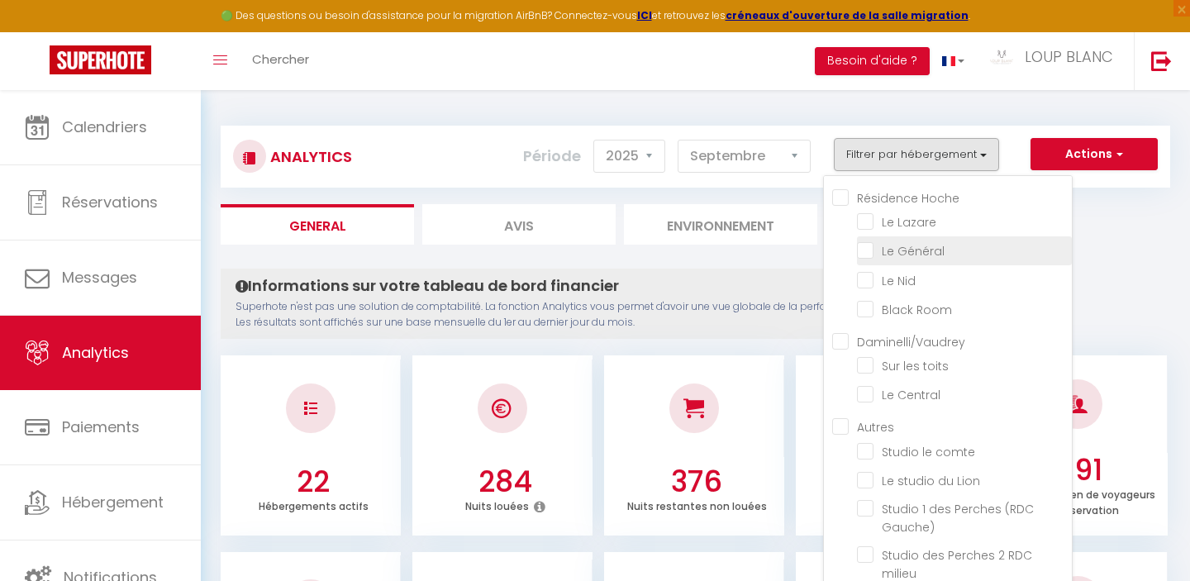
click at [869, 222] on Lazare "checkbox" at bounding box center [964, 220] width 215 height 17
checkbox Lazare "true"
checkbox Général "false"
checkbox Nid "false"
checkbox Room "false"
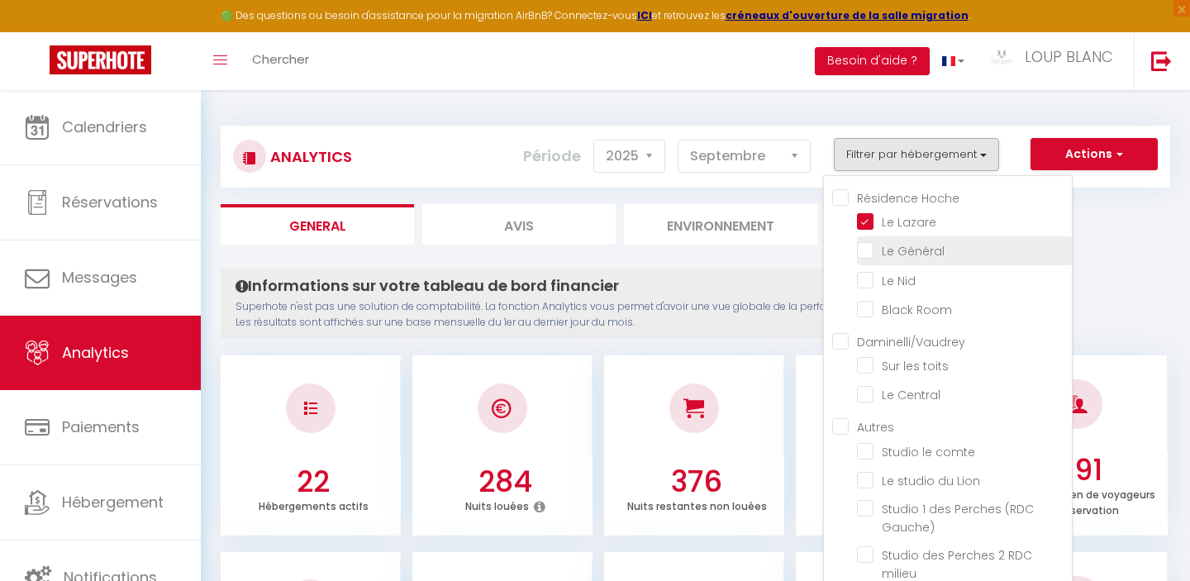
checkbox toits "false"
checkbox Central "false"
checkbox comte "false"
checkbox Lion "false"
checkbox Gauche\) "false"
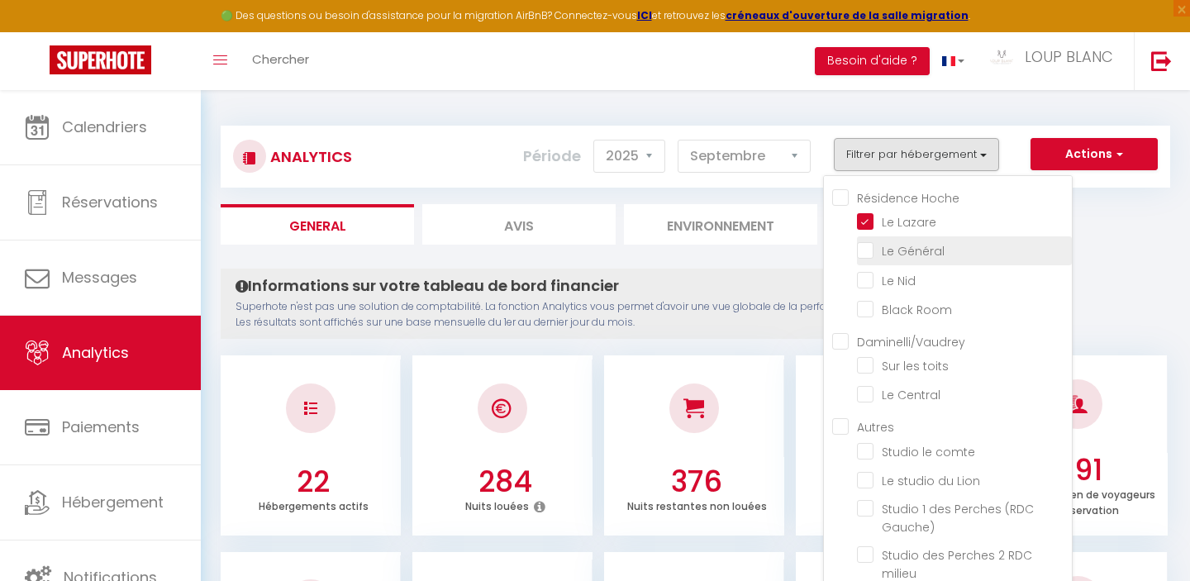
checkbox milieu "false"
checkbox Juillet "false"
checkbox Jaurès "false"
checkbox Techn’hom "false"
checkbox Vézélois "false"
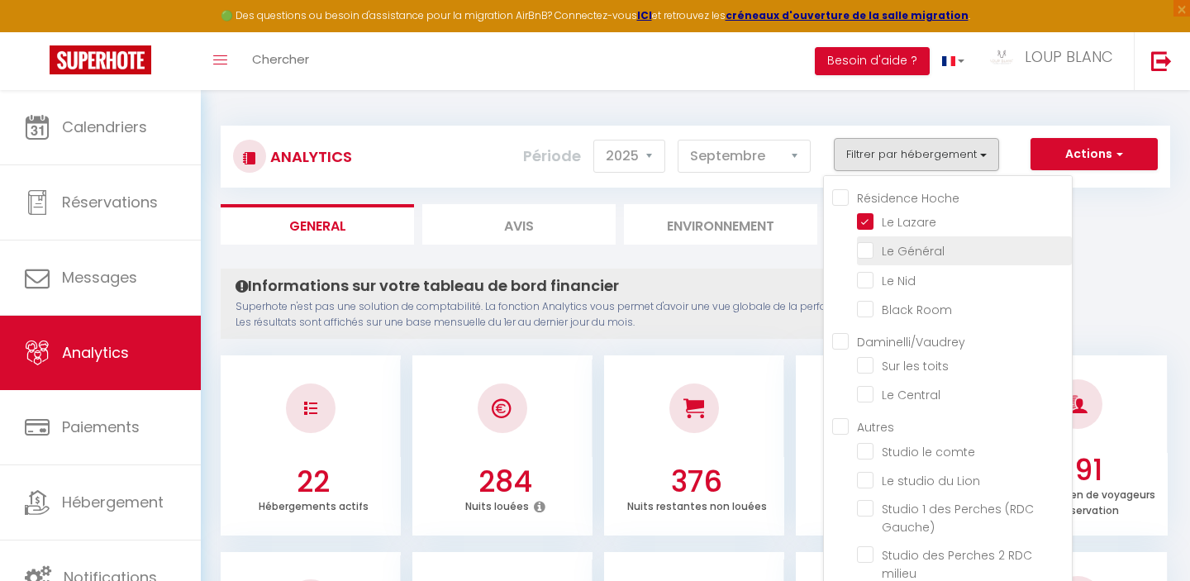
checkbox balnéo "false"
checkbox Frahier "false"
checkbox Benade "false"
checkbox Saint-Maimboeuf "false"
checkbox Commerce "false"
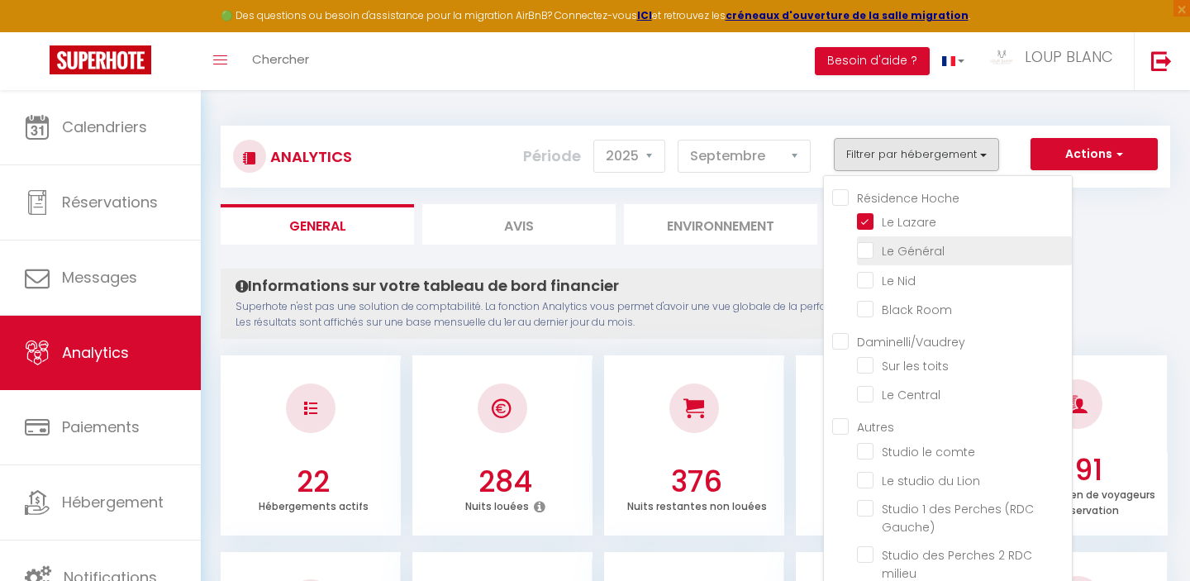
checkbox chateau "false"
checkbox Huisselets "false"
checkbox Cosy "false"
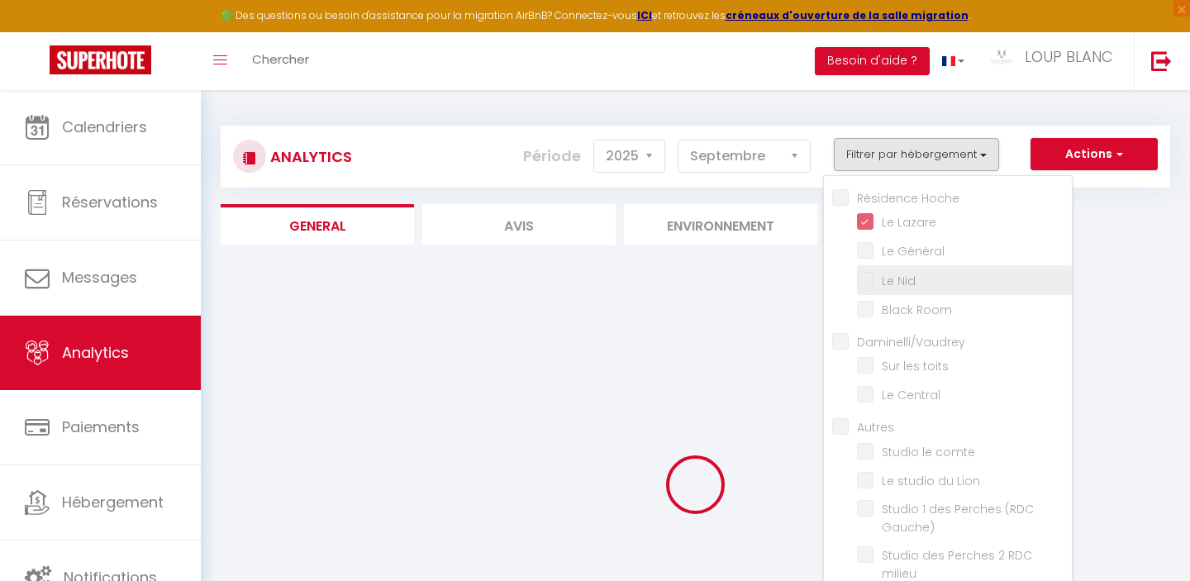
click at [864, 252] on Général "checkbox" at bounding box center [964, 249] width 215 height 17
checkbox Général "true"
checkbox Nid "false"
checkbox Room "false"
checkbox toits "false"
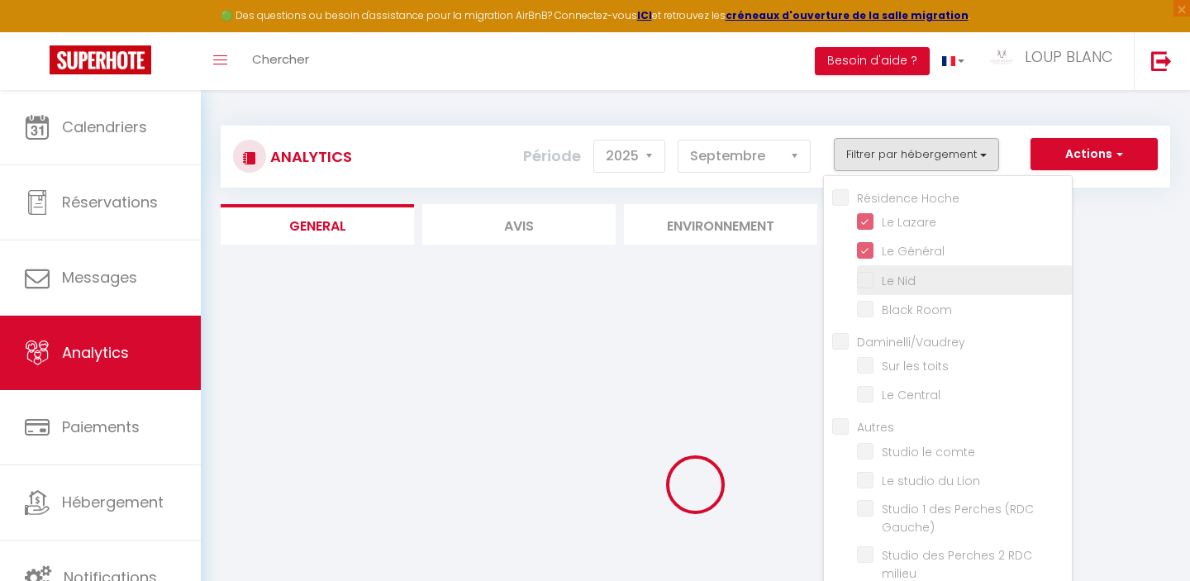
checkbox Central "false"
checkbox comte "false"
checkbox Lion "false"
checkbox Gauche\) "false"
checkbox milieu "false"
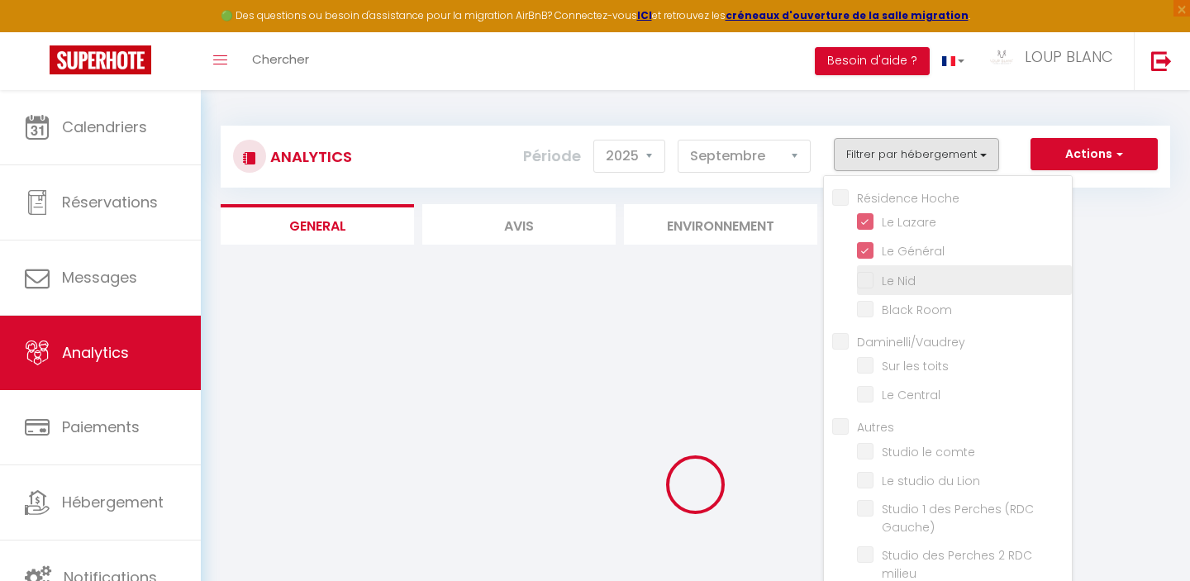
checkbox Juillet "false"
checkbox Jaurès "false"
checkbox Techn’hom "false"
checkbox Vézélois "false"
checkbox balnéo "false"
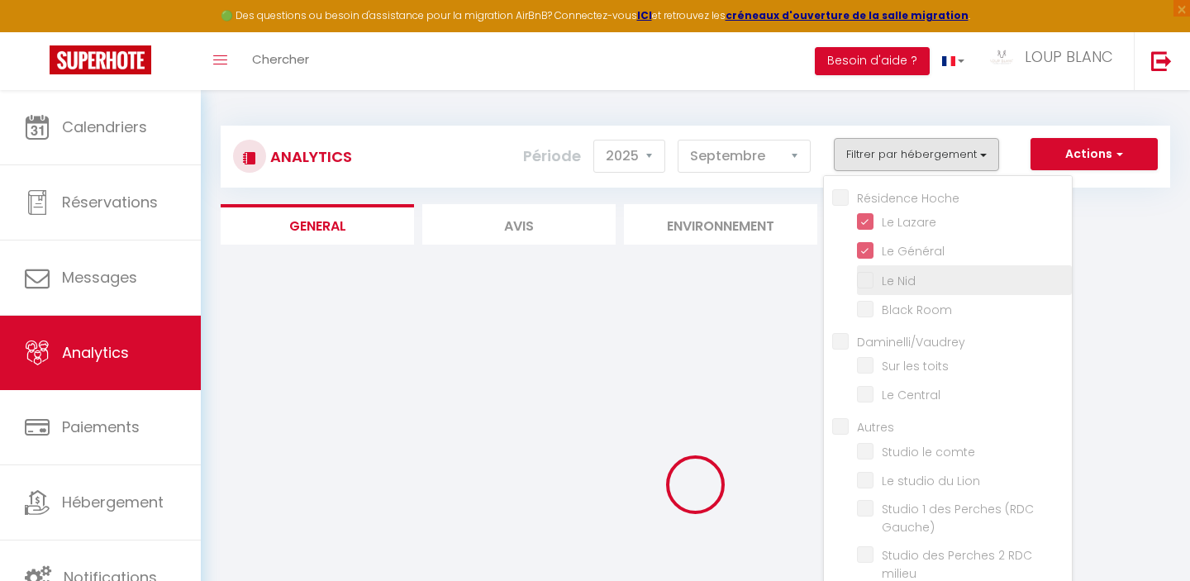
checkbox Frahier "false"
checkbox Benade "false"
checkbox Saint-Maimboeuf "false"
checkbox Commerce "false"
checkbox chateau "false"
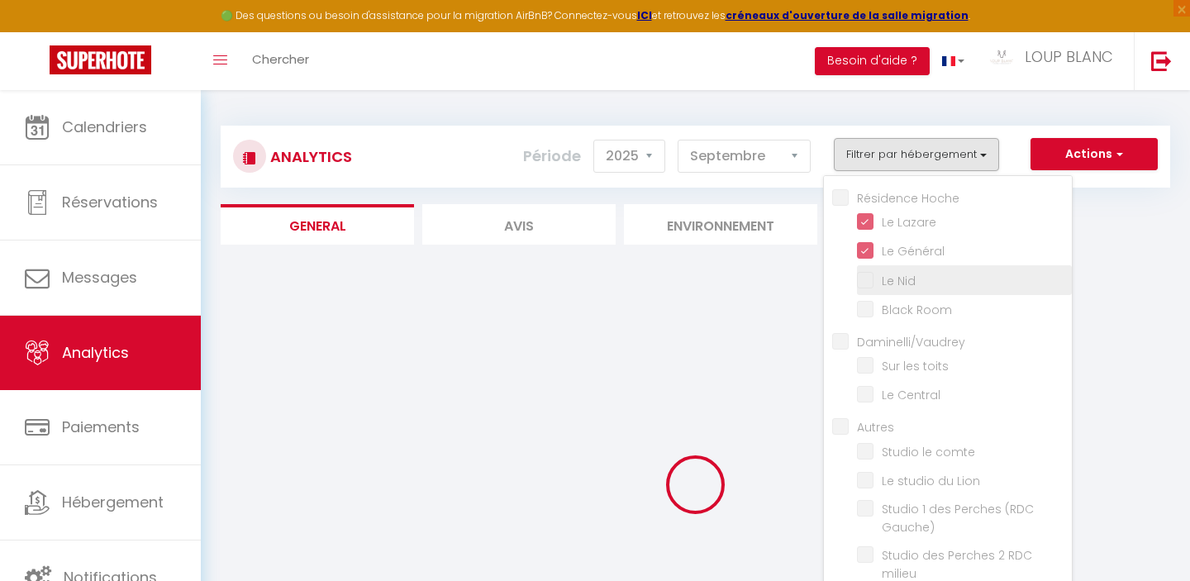
checkbox Huisselets "false"
checkbox Cosy "false"
click at [862, 284] on Nid "checkbox" at bounding box center [964, 278] width 215 height 17
checkbox Nid "true"
checkbox Room "false"
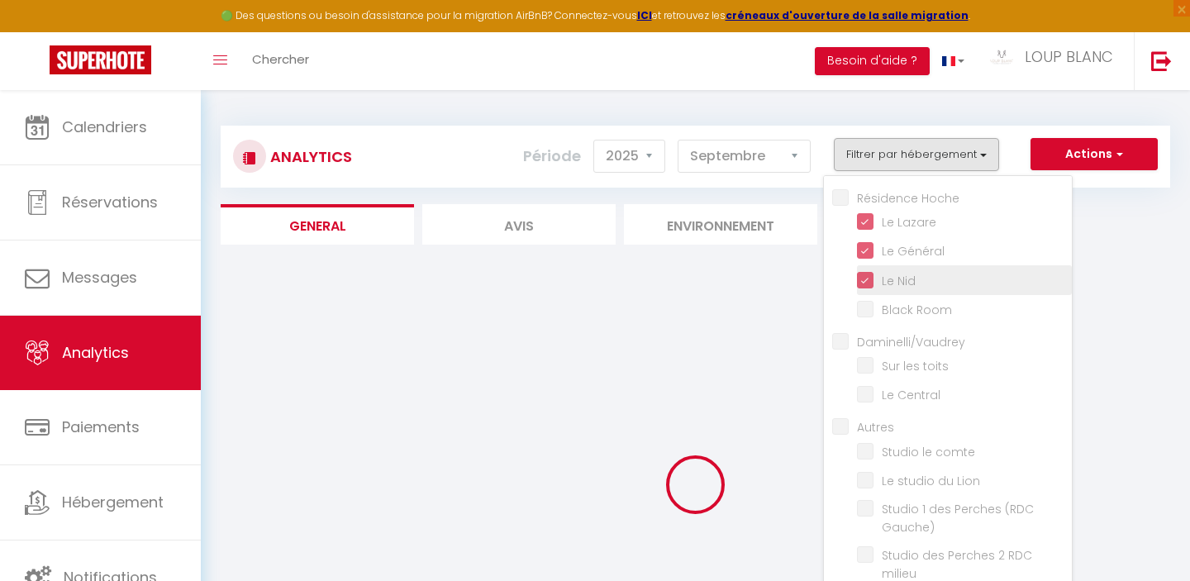
checkbox toits "false"
checkbox Central "false"
checkbox comte "false"
checkbox Lion "false"
checkbox Gauche\) "false"
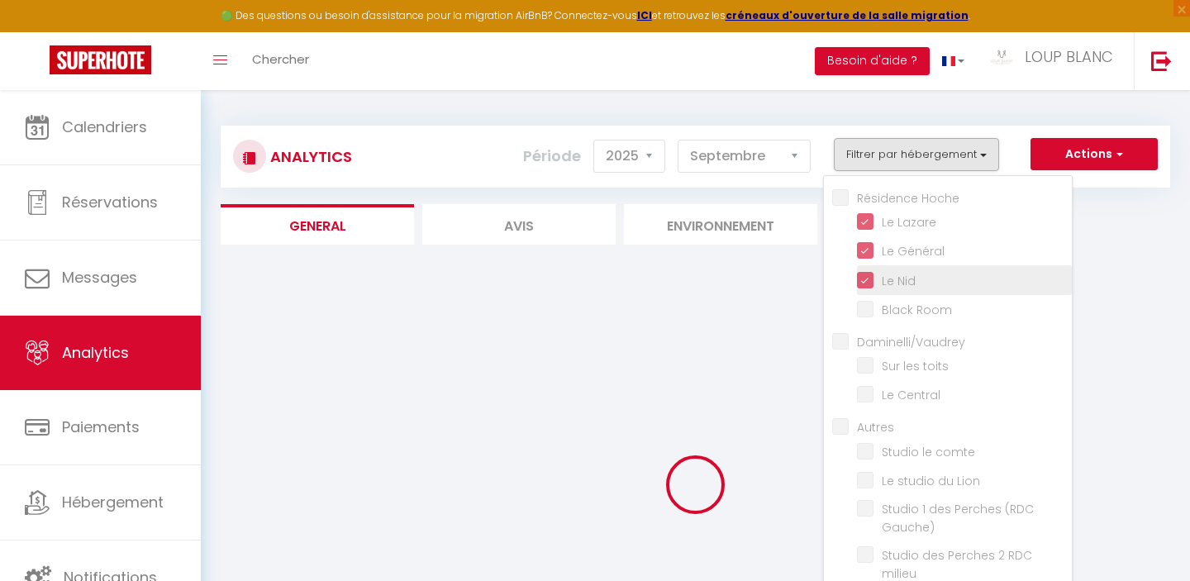
checkbox milieu "false"
checkbox Juillet "false"
checkbox Jaurès "false"
checkbox Techn’hom "false"
checkbox Vézélois "false"
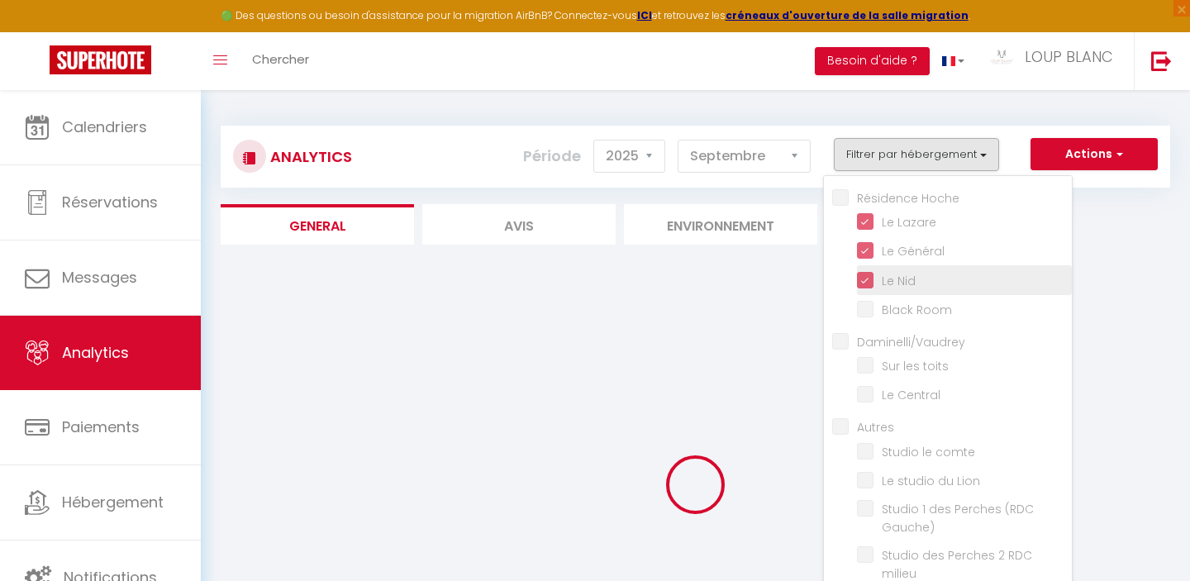
checkbox balnéo "false"
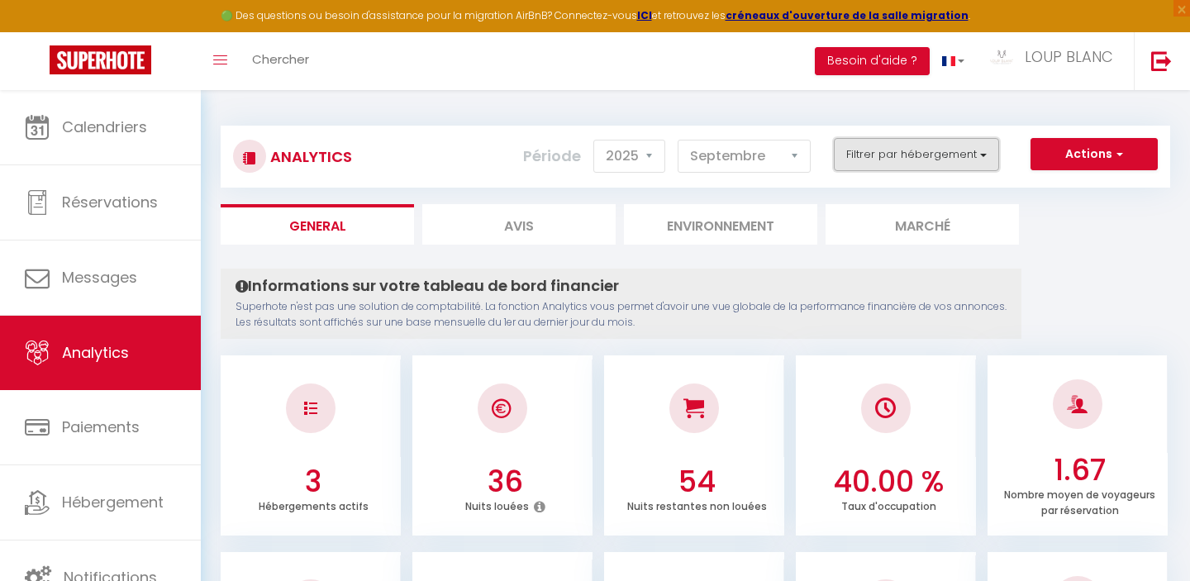
click at [868, 159] on button "Filtrer par hébergement" at bounding box center [916, 154] width 165 height 33
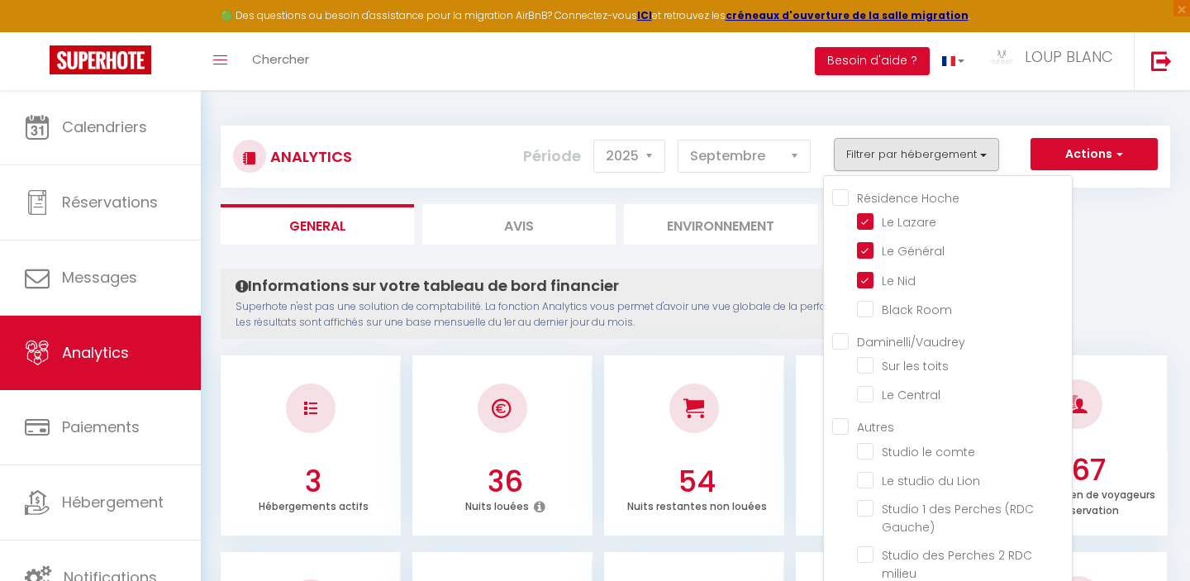
click at [842, 203] on Hoche "Résidence Hoche" at bounding box center [952, 196] width 240 height 17
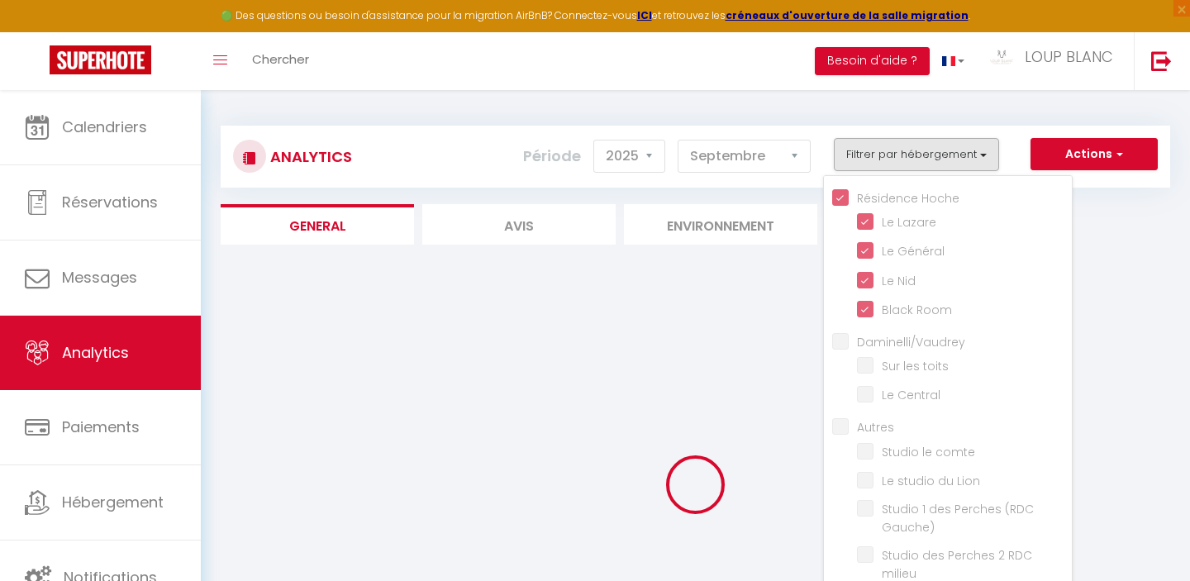
click at [842, 203] on Hoche "Résidence Hoche" at bounding box center [952, 196] width 240 height 17
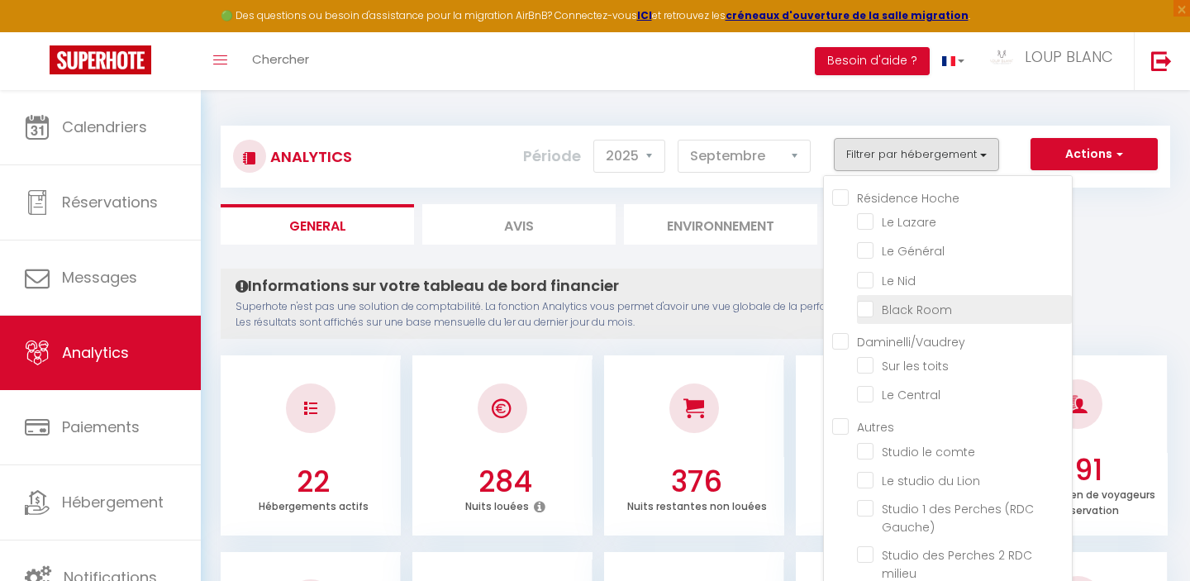
click at [868, 311] on Room "checkbox" at bounding box center [964, 308] width 215 height 17
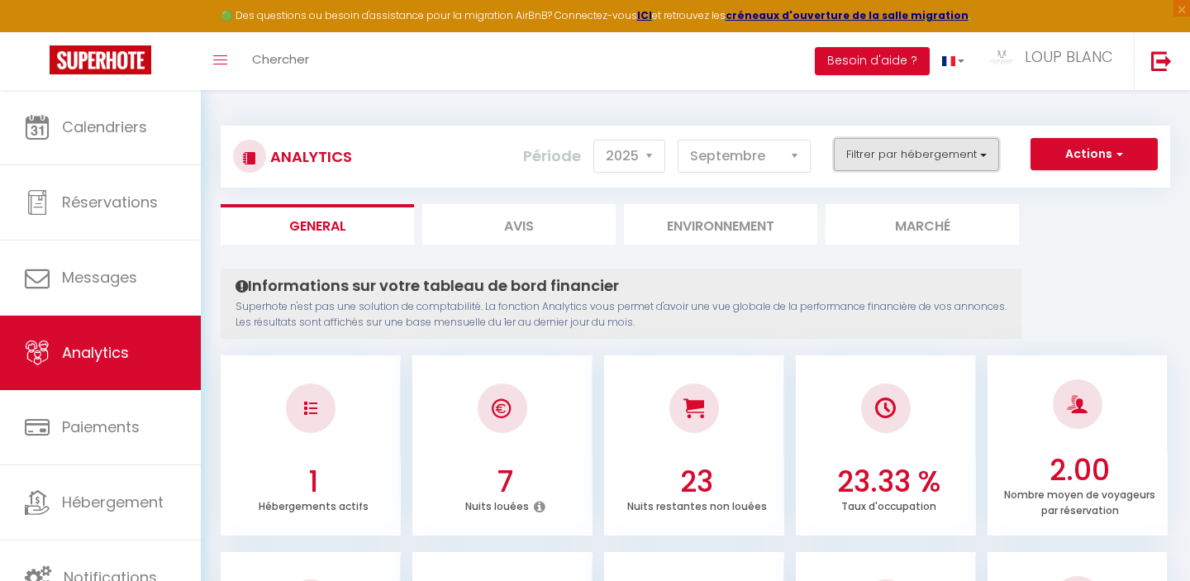
click at [889, 150] on button "Filtrer par hébergement" at bounding box center [916, 154] width 165 height 33
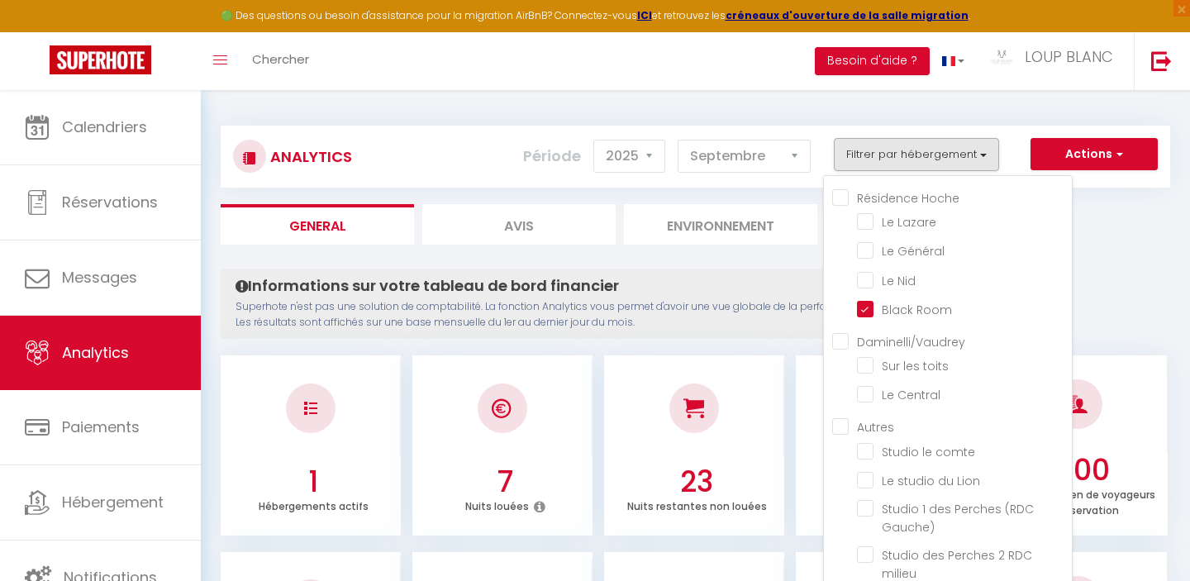
click at [844, 197] on Hoche "Résidence Hoche" at bounding box center [952, 196] width 240 height 17
click at [842, 200] on Hoche "Résidence Hoche" at bounding box center [952, 196] width 240 height 17
click at [839, 339] on input "Daminelli/Vaudrey" at bounding box center [952, 340] width 240 height 17
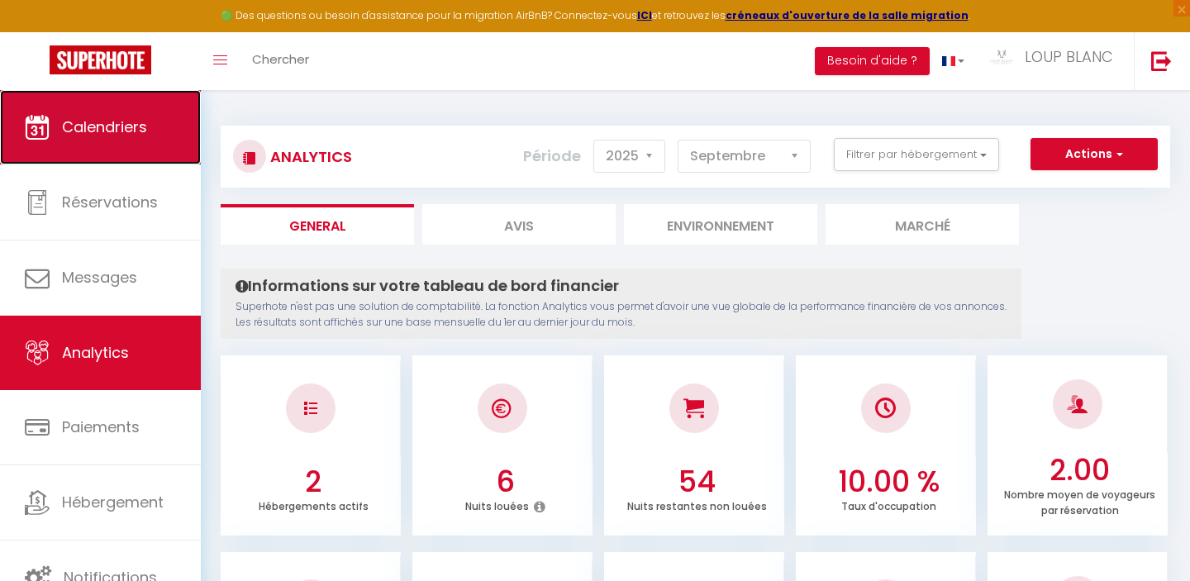
click at [121, 125] on span "Calendriers" at bounding box center [104, 126] width 85 height 21
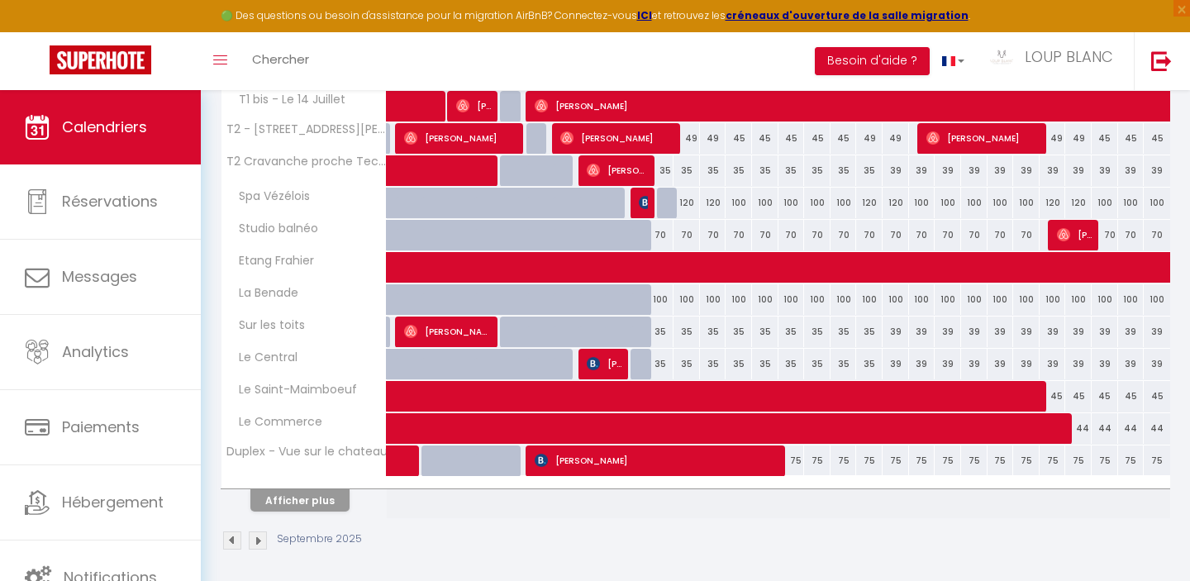
scroll to position [549, 0]
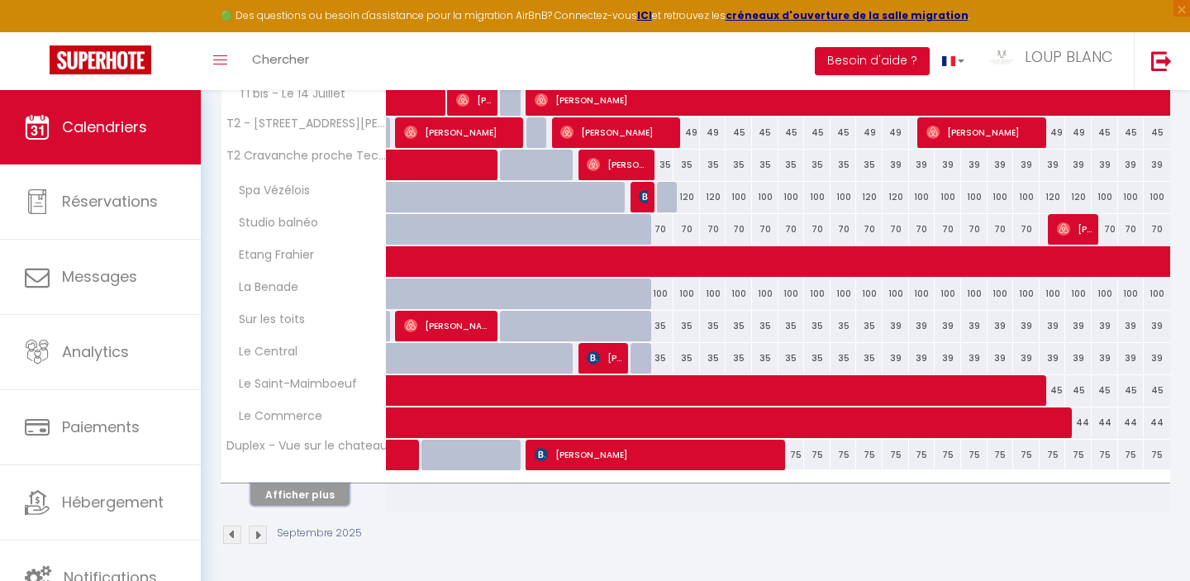
click at [315, 487] on button "Afficher plus" at bounding box center [299, 494] width 99 height 22
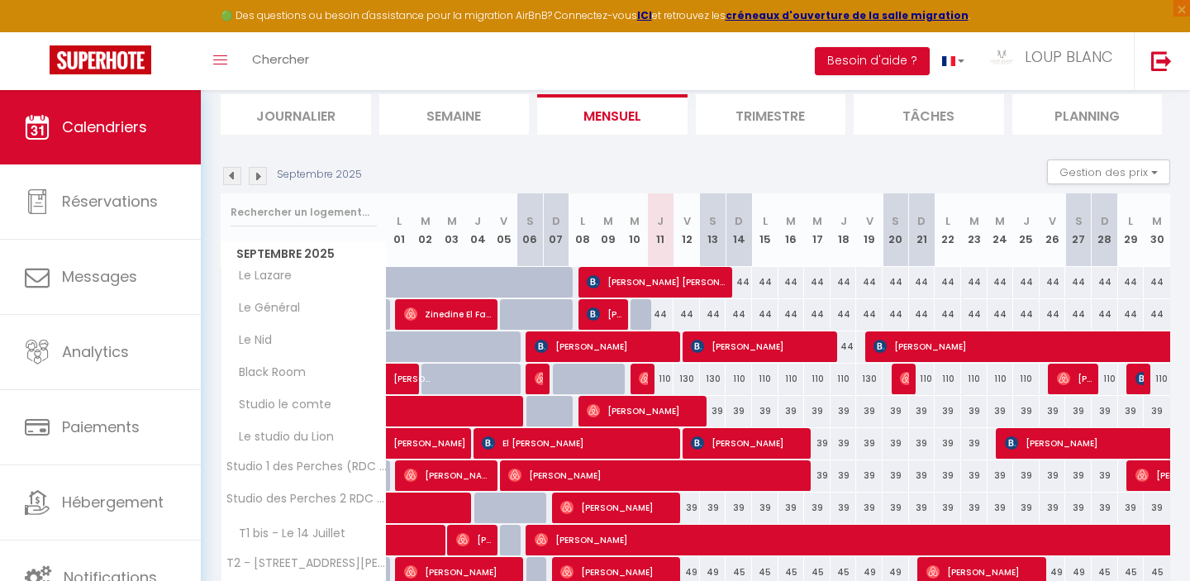
scroll to position [0, 0]
